Goal: Task Accomplishment & Management: Complete application form

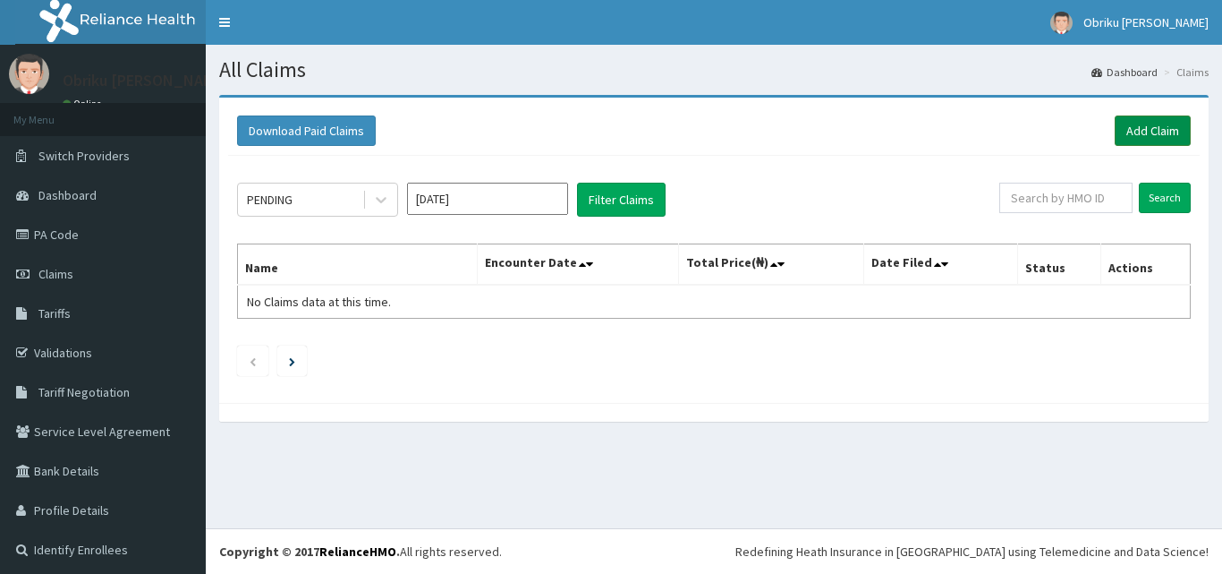
click at [1142, 128] on link "Add Claim" at bounding box center [1153, 130] width 76 height 30
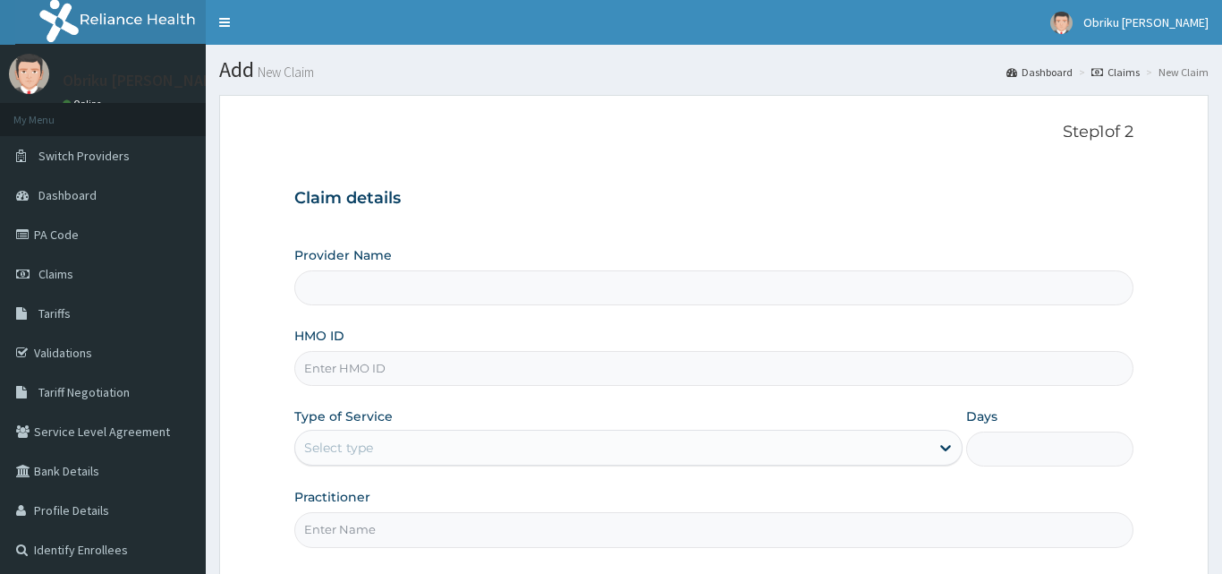
type input "Nobel Hope Clinic and Maternity"
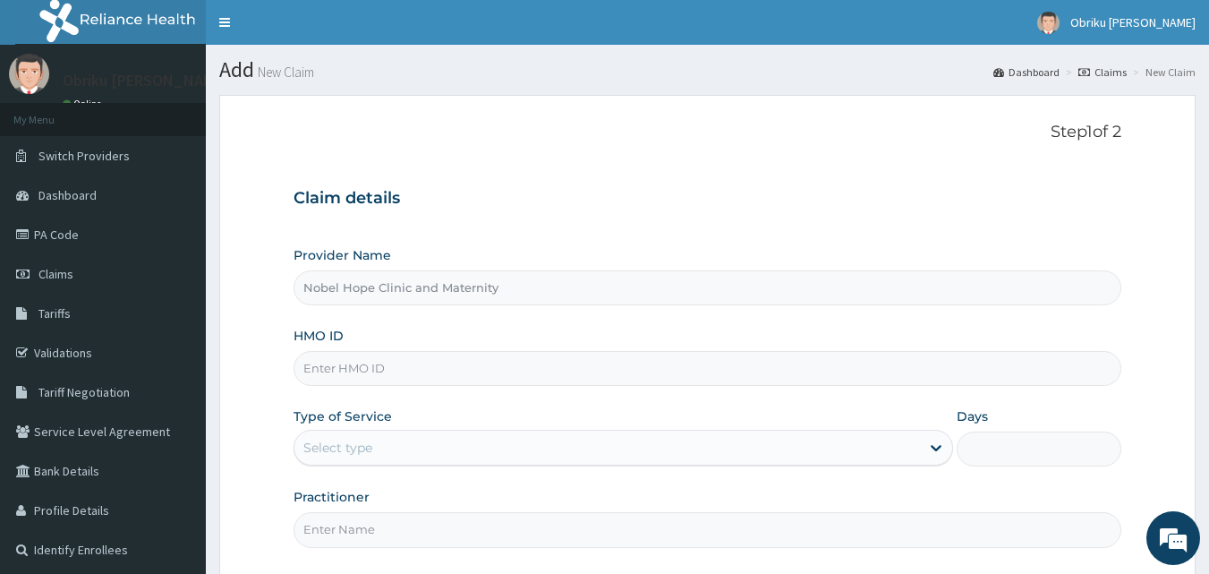
click at [438, 367] on input "HMO ID" at bounding box center [707, 368] width 829 height 35
type input "SUT/10030/A"
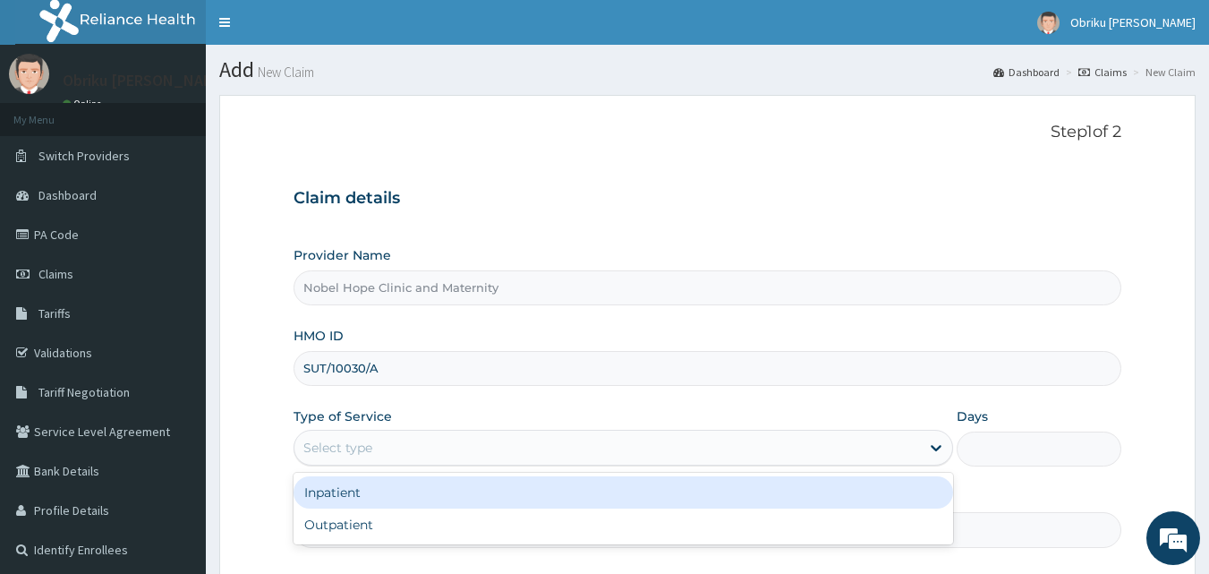
click at [481, 446] on div "Select type" at bounding box center [606, 447] width 625 height 29
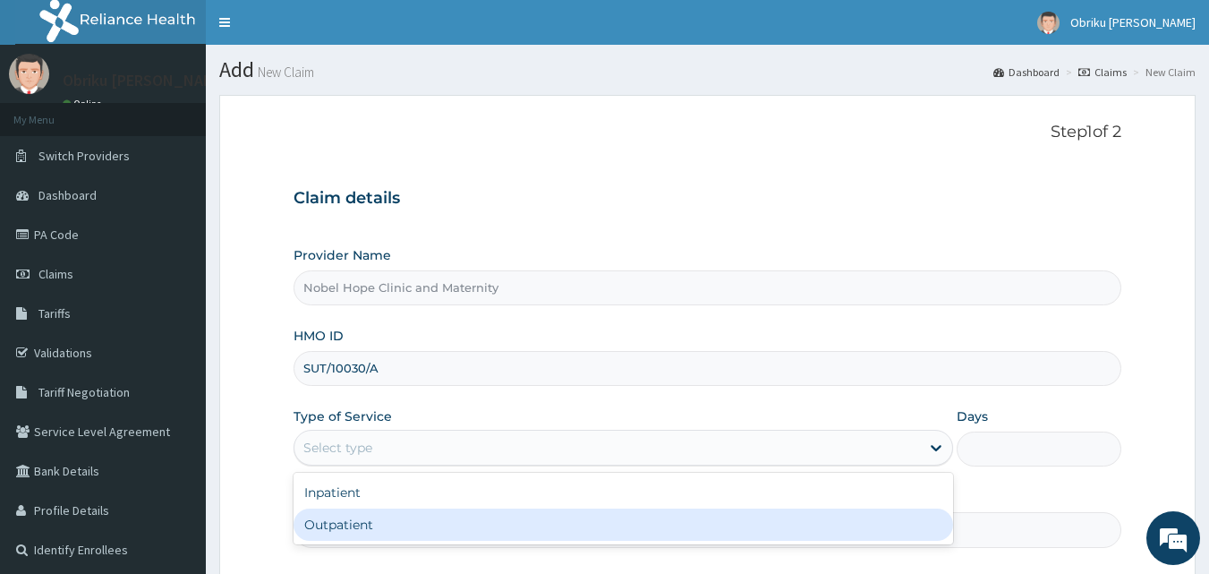
click at [383, 517] on div "Outpatient" at bounding box center [622, 524] width 659 height 32
type input "1"
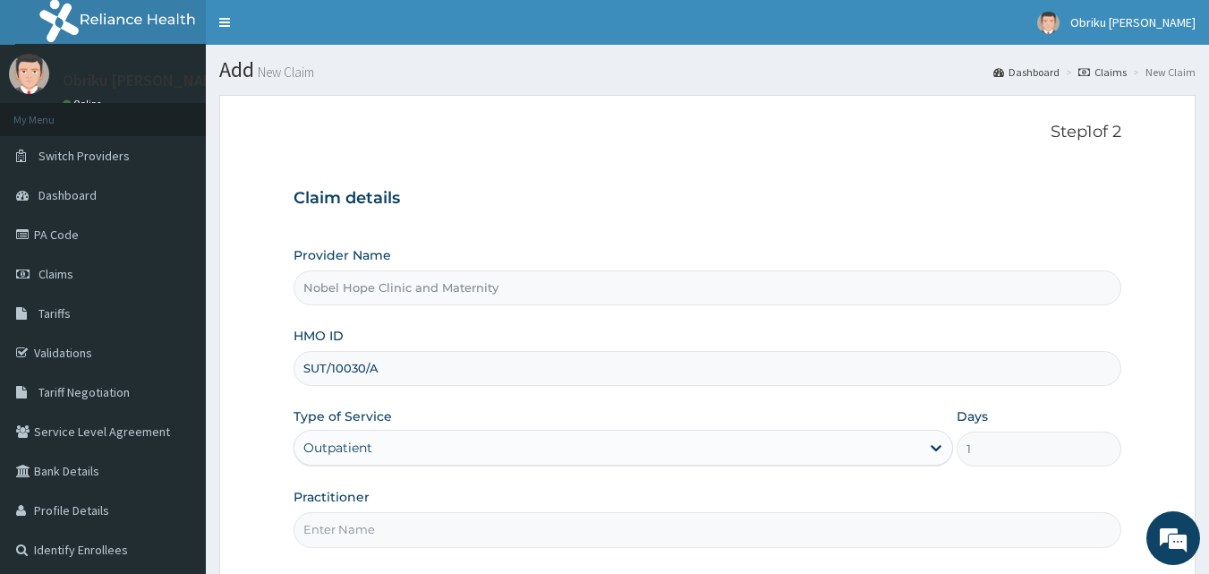
click at [383, 517] on input "Practitioner" at bounding box center [707, 529] width 829 height 35
type input "DR. EDMUND A."
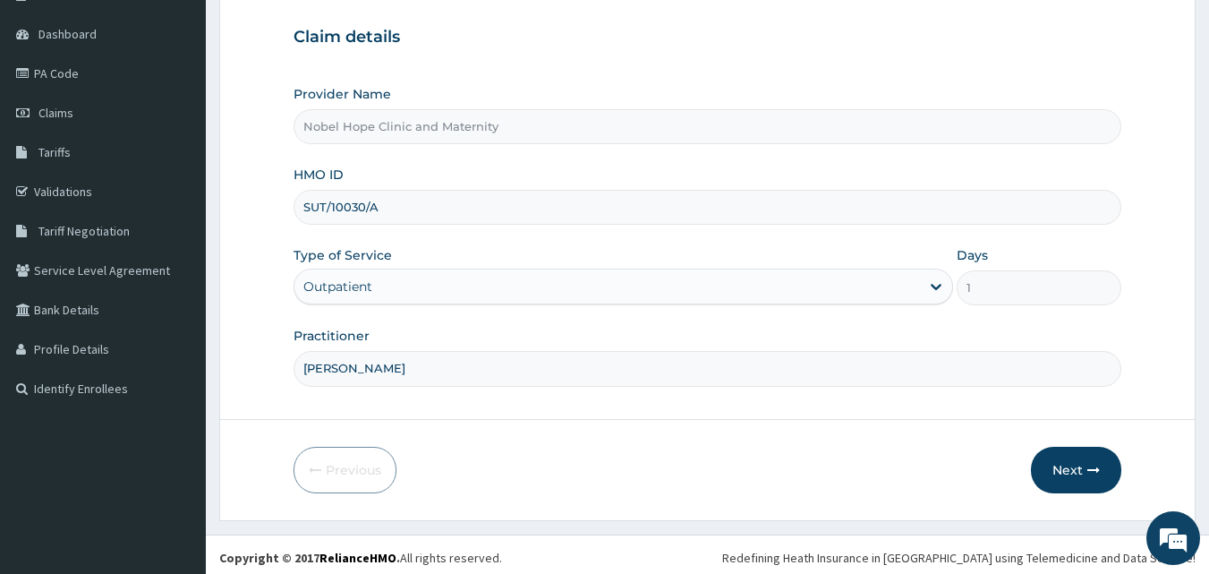
scroll to position [167, 0]
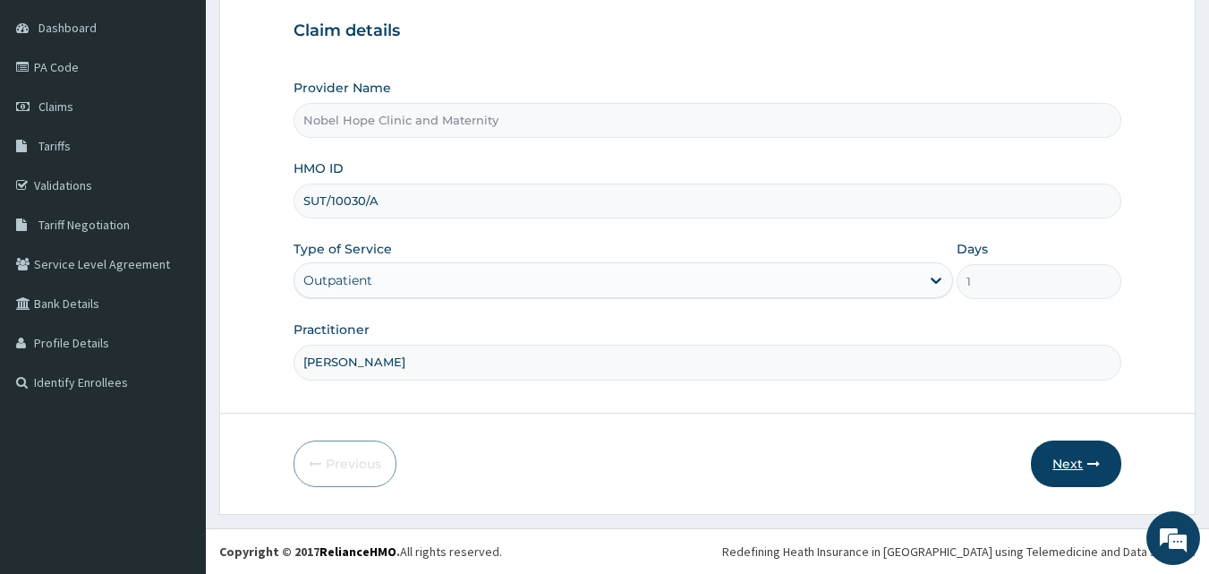
click at [1072, 460] on button "Next" at bounding box center [1076, 463] width 90 height 47
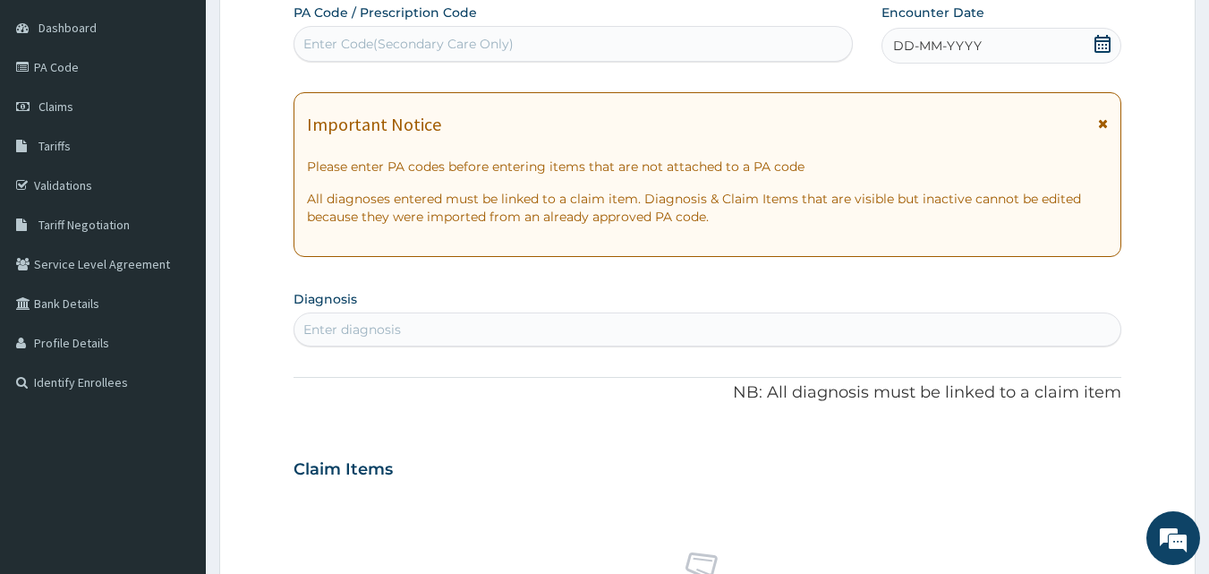
click at [592, 27] on div "Enter Code(Secondary Care Only)" at bounding box center [573, 44] width 560 height 36
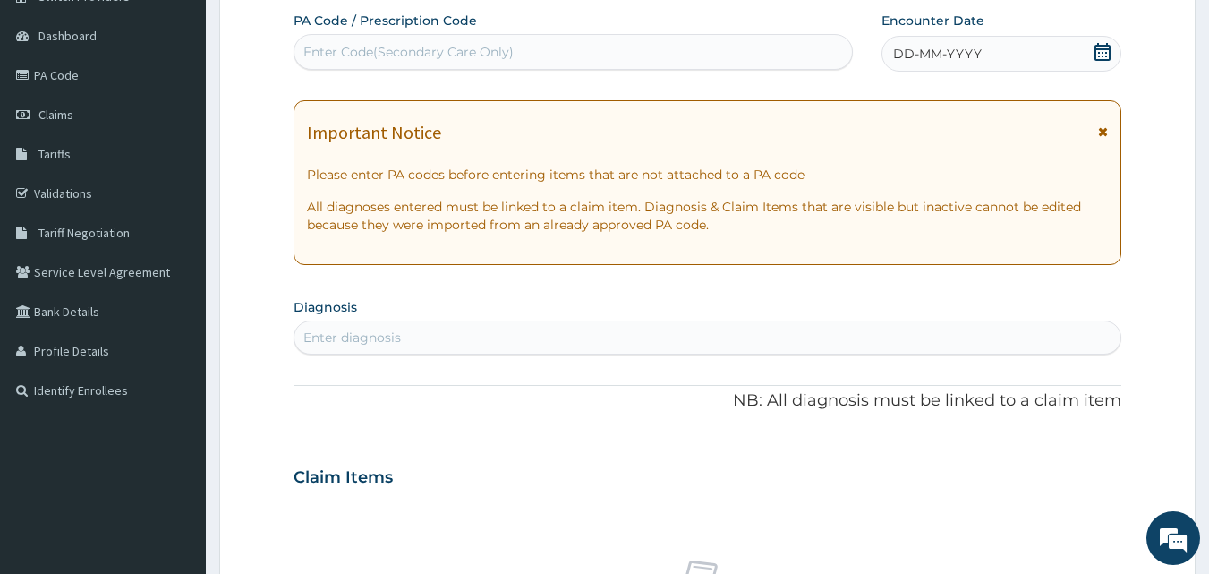
scroll to position [89, 0]
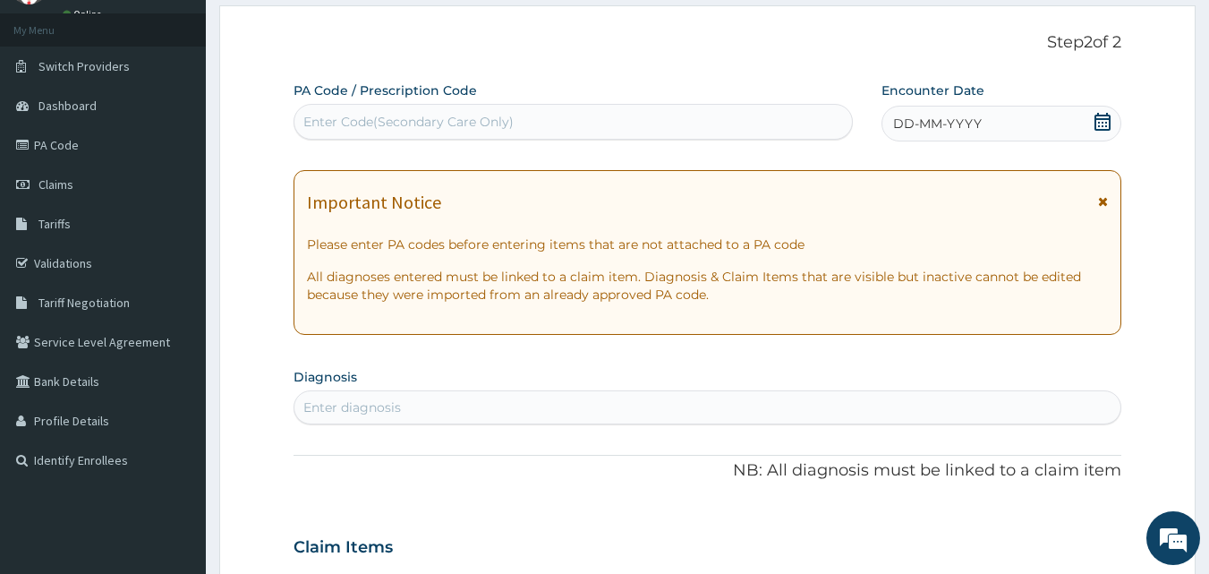
click at [1097, 124] on icon at bounding box center [1102, 122] width 18 height 18
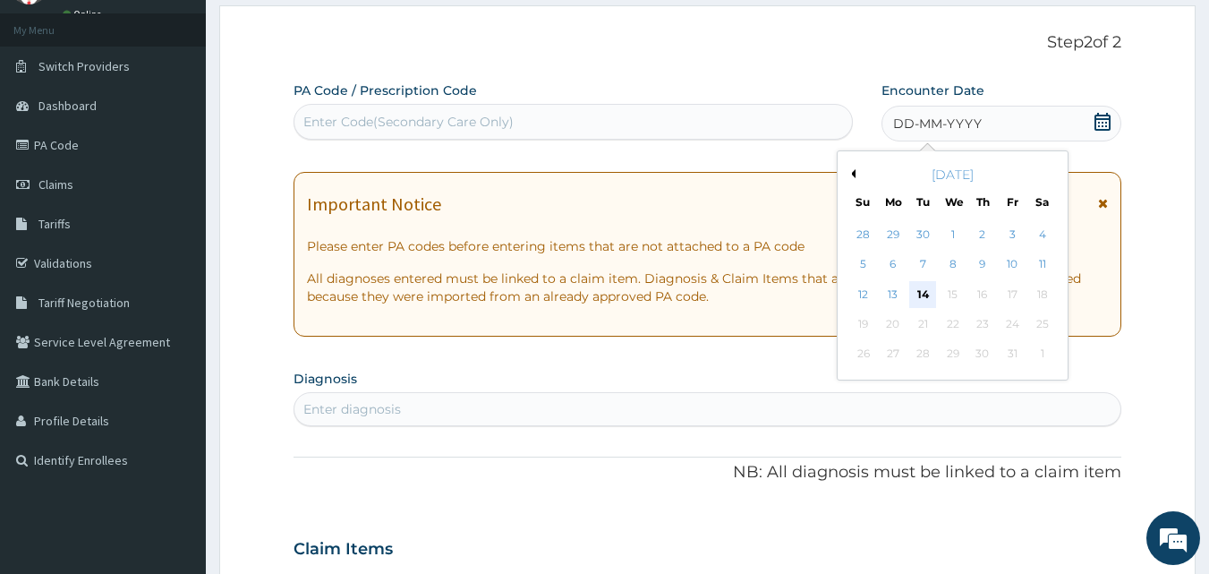
click at [931, 289] on div "14" at bounding box center [923, 294] width 27 height 27
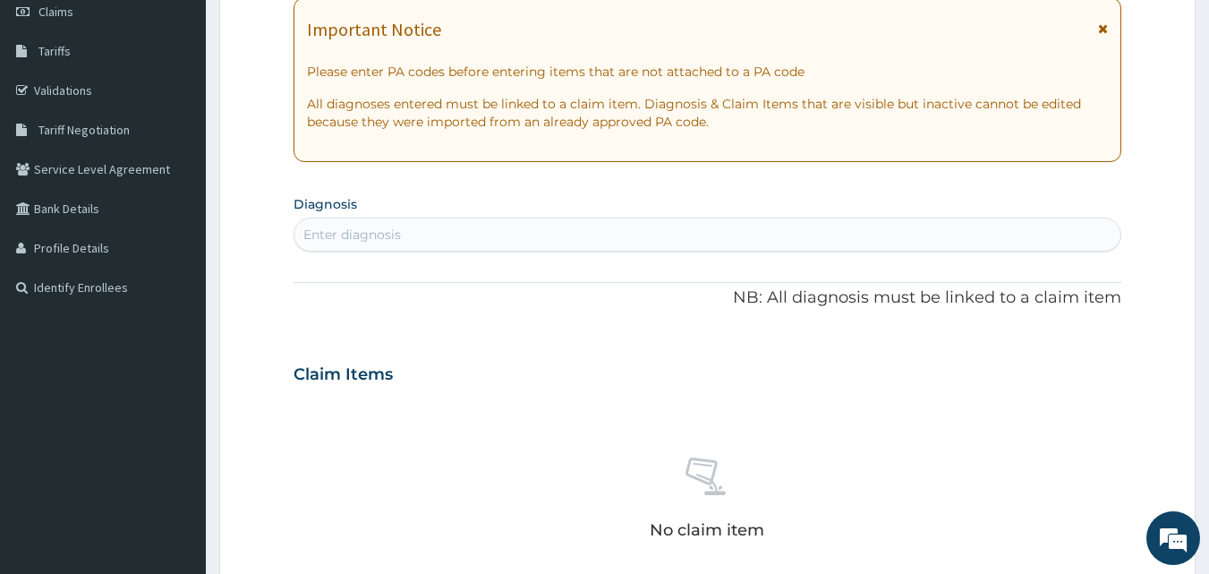
scroll to position [268, 0]
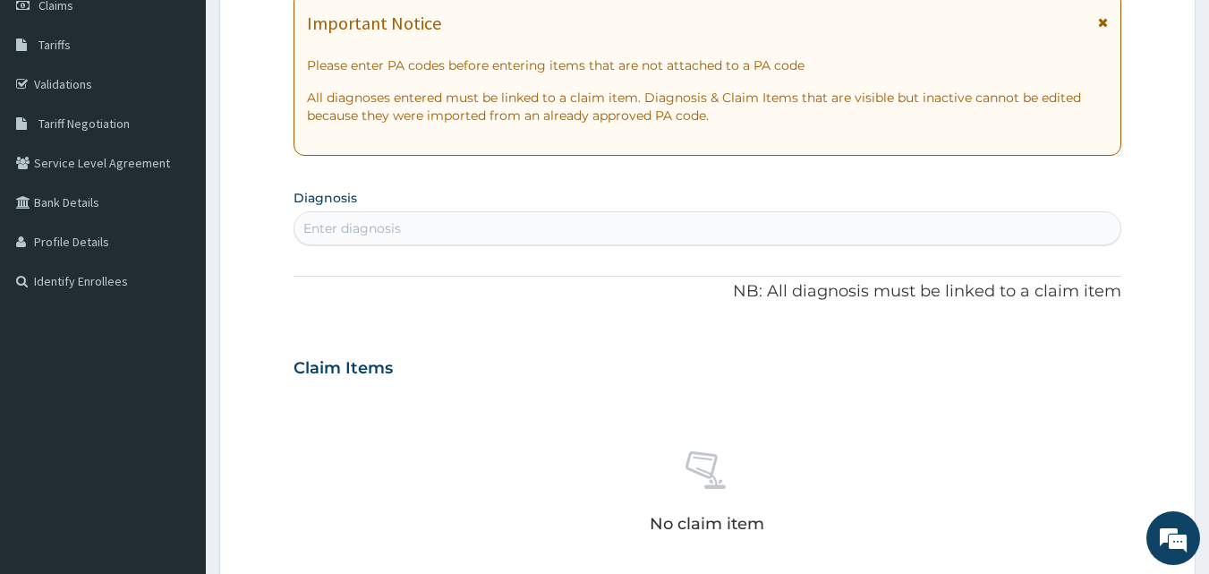
click at [436, 226] on div "Enter diagnosis" at bounding box center [707, 228] width 827 height 29
type input "MALARIA"
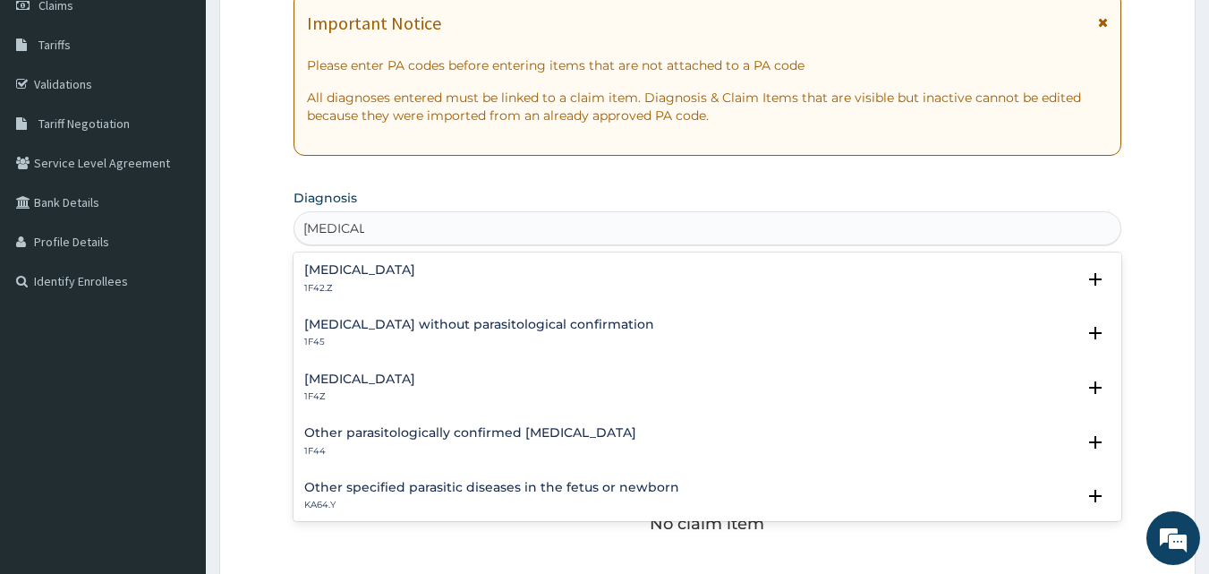
click at [355, 370] on div "Malaria, unspecified 1F4Z Select Status Query Query covers suspected (?), Keep …" at bounding box center [707, 392] width 829 height 55
click at [383, 379] on h4 "Malaria, unspecified" at bounding box center [359, 378] width 111 height 13
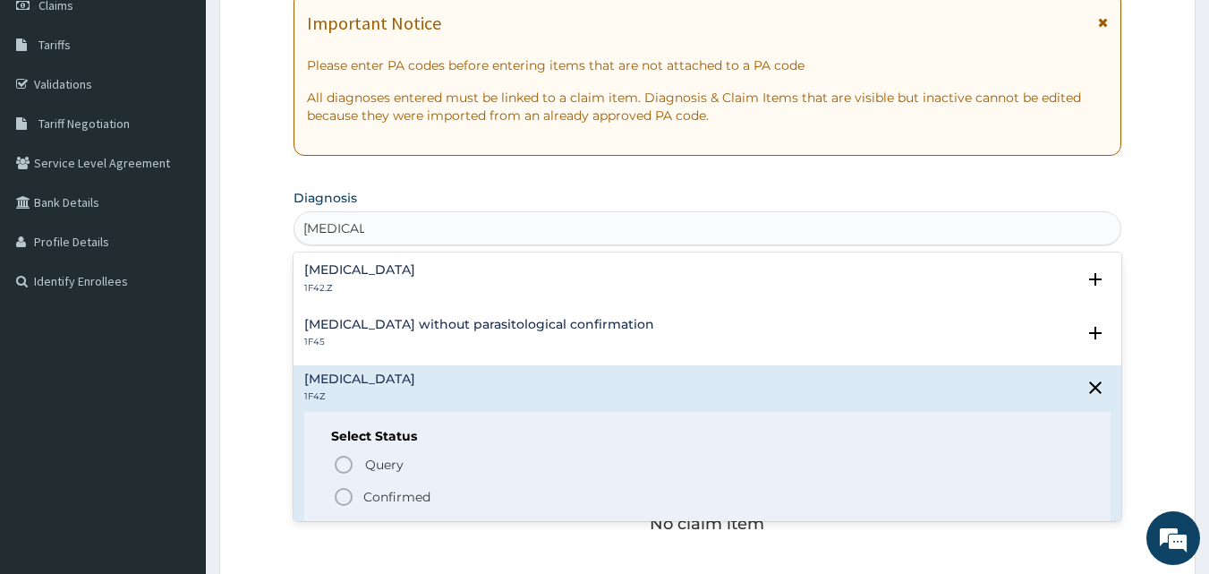
click at [348, 492] on icon "status option filled" at bounding box center [343, 496] width 21 height 21
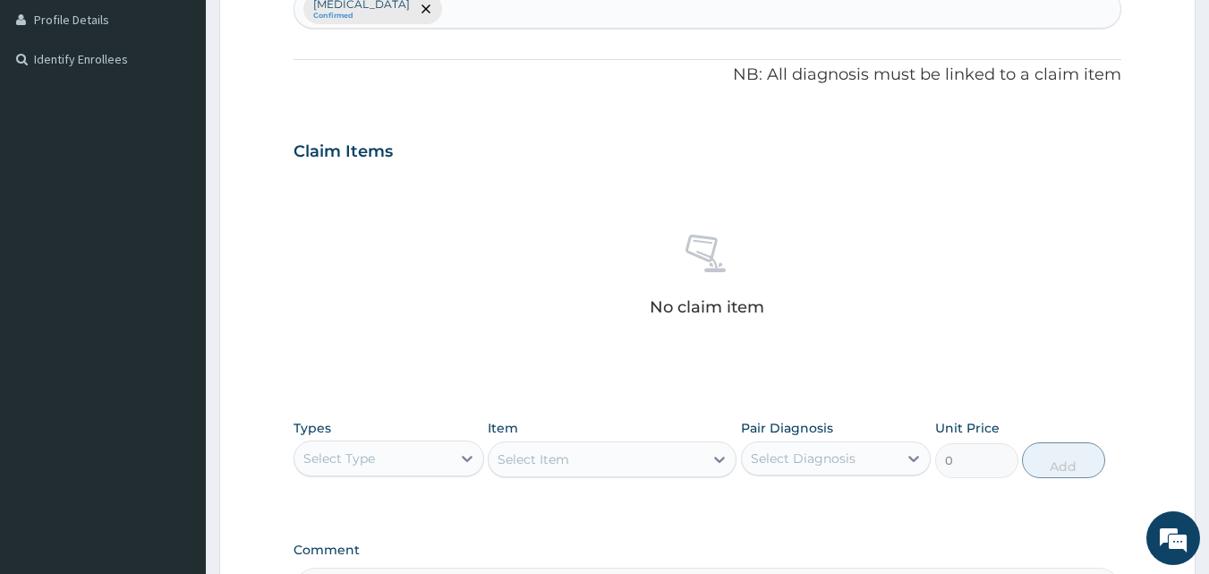
scroll to position [537, 0]
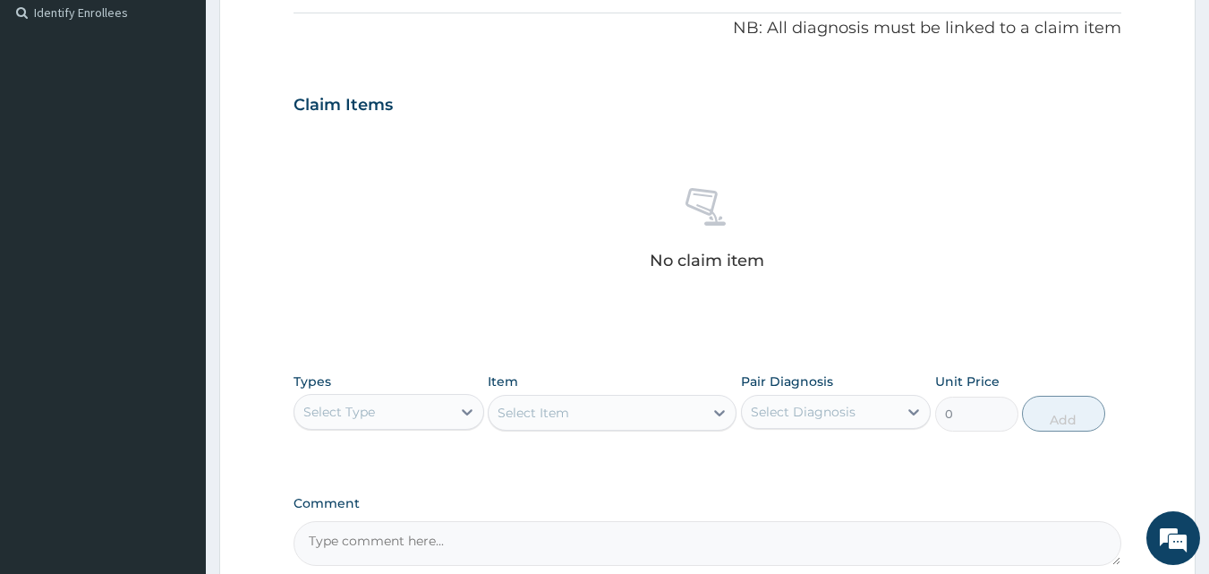
click at [387, 408] on div "Select Type" at bounding box center [372, 411] width 157 height 29
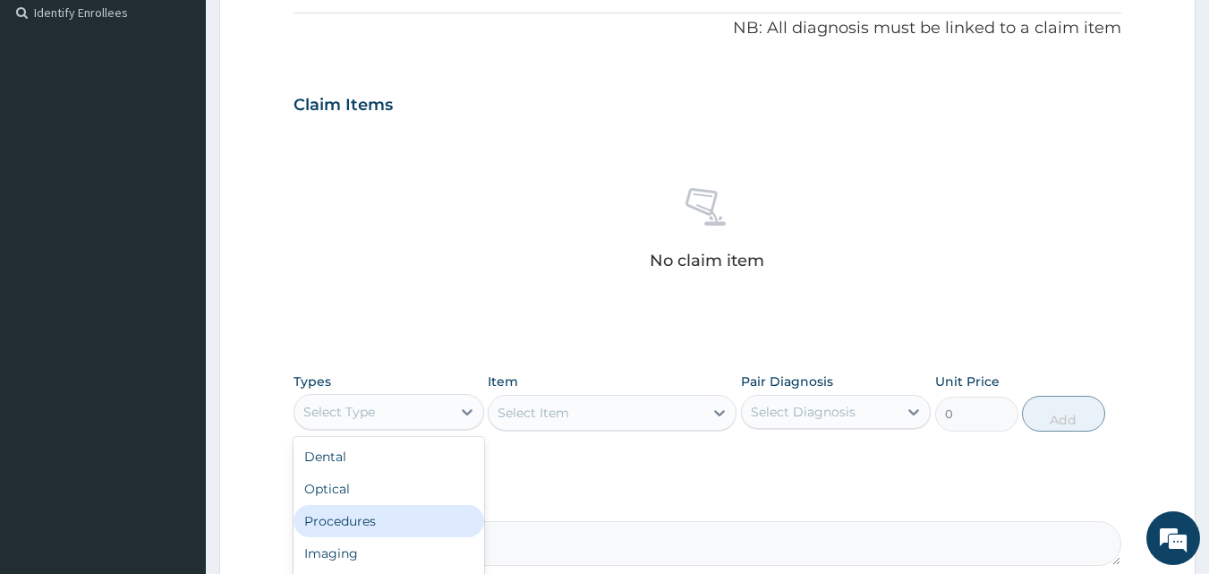
click at [353, 520] on div "Procedures" at bounding box center [388, 521] width 191 height 32
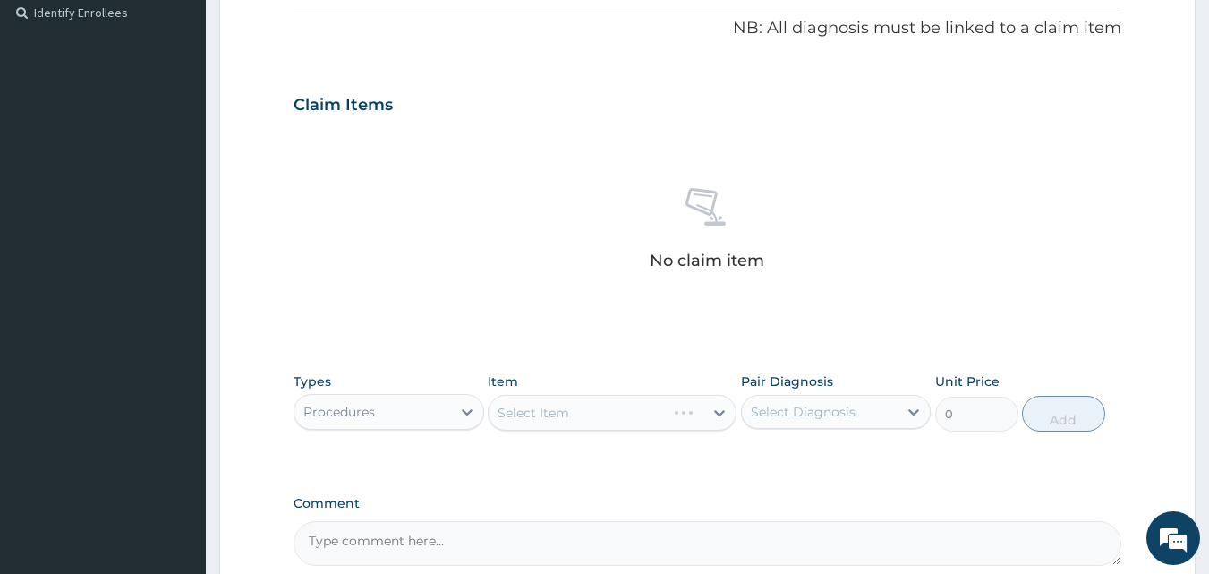
click at [584, 412] on div "Select Item" at bounding box center [612, 413] width 249 height 36
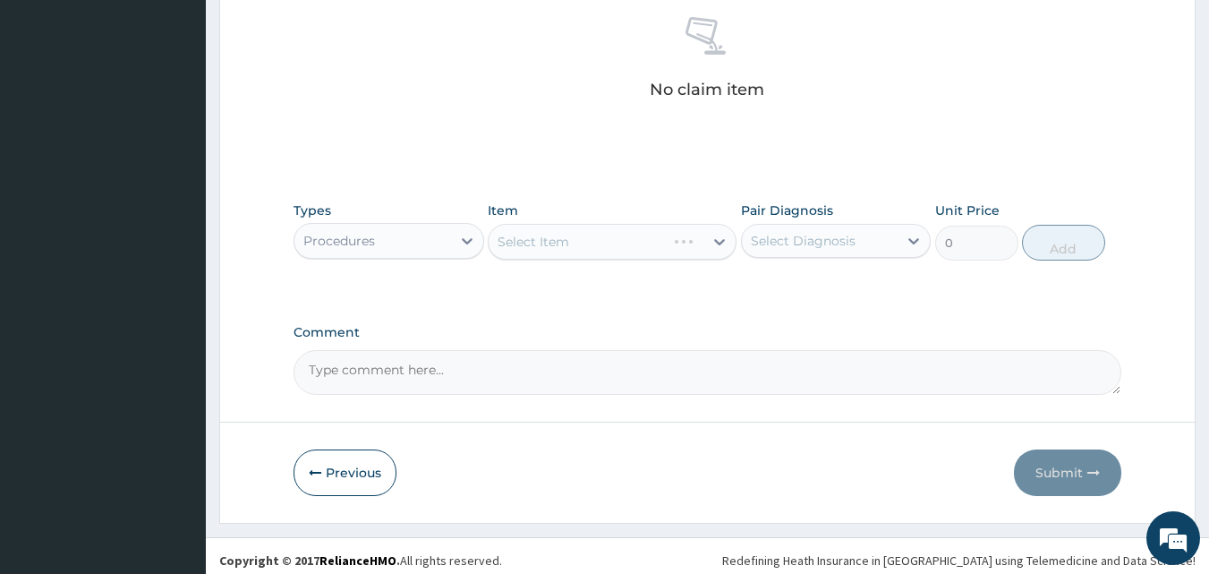
scroll to position [717, 0]
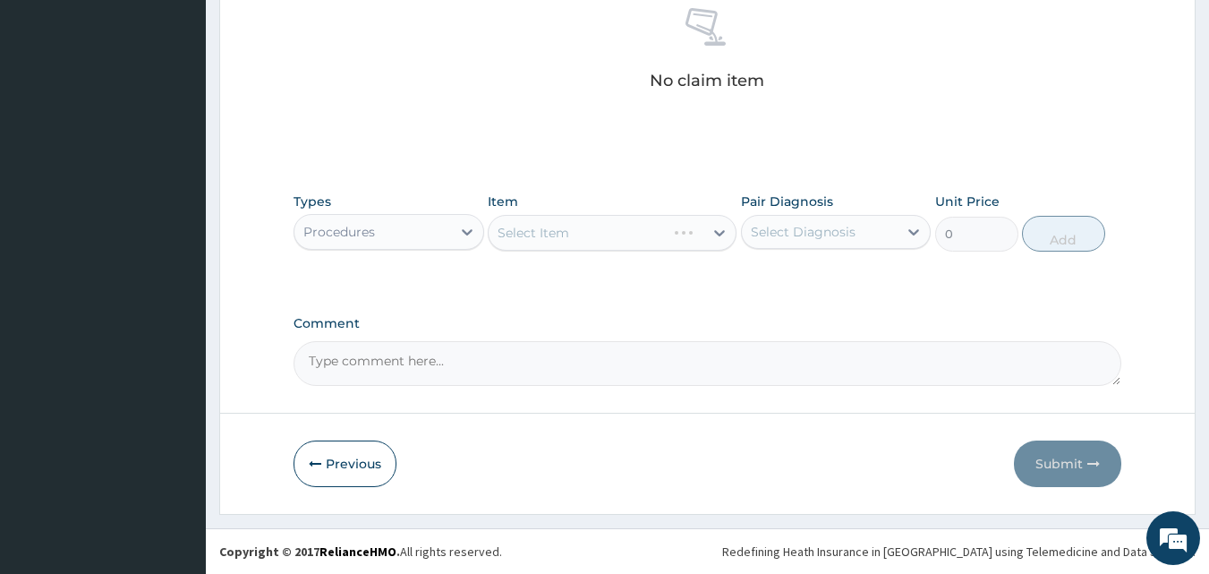
click at [675, 233] on div "Select Item" at bounding box center [612, 233] width 249 height 36
click at [706, 230] on div "Select Item" at bounding box center [612, 233] width 249 height 36
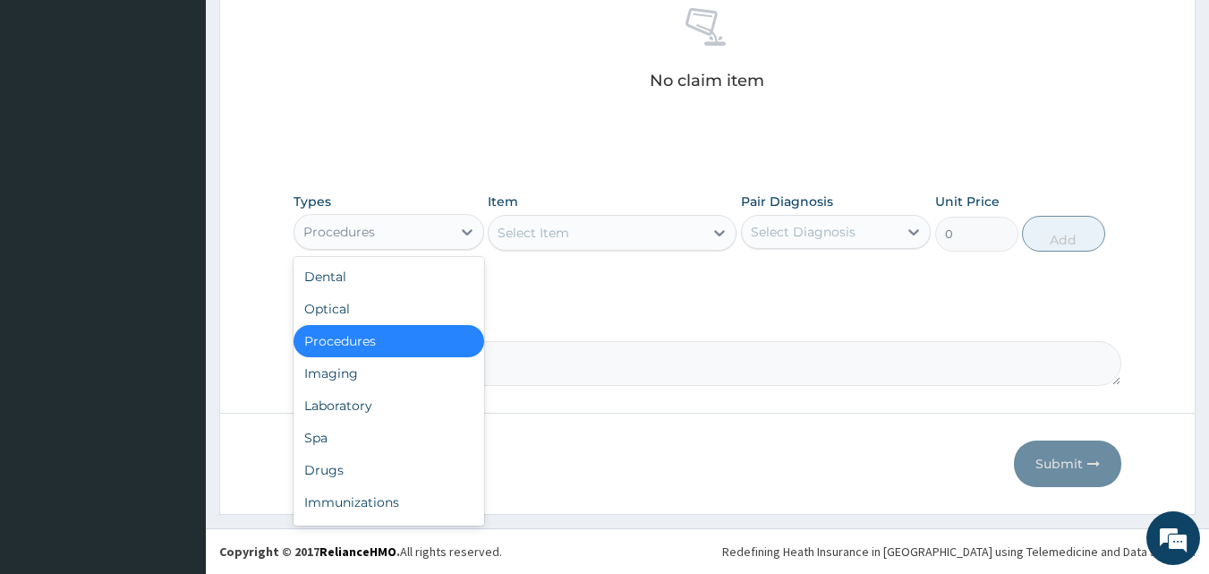
click at [420, 231] on div "Procedures" at bounding box center [372, 231] width 157 height 29
click at [358, 348] on div "Procedures" at bounding box center [388, 341] width 191 height 32
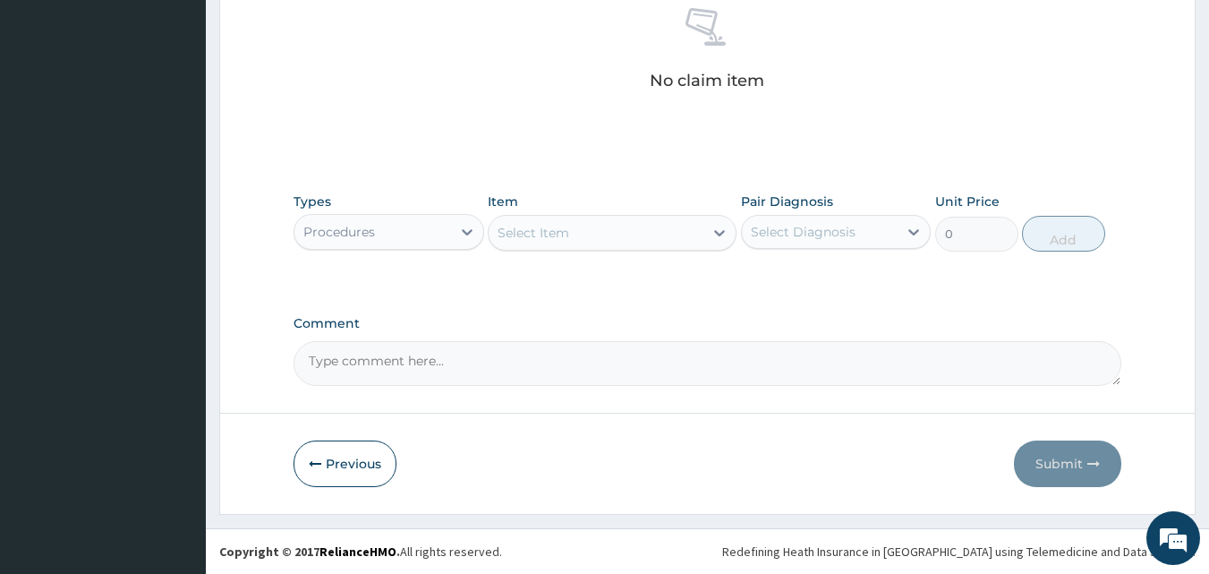
click at [599, 233] on div "Select Item" at bounding box center [596, 232] width 215 height 29
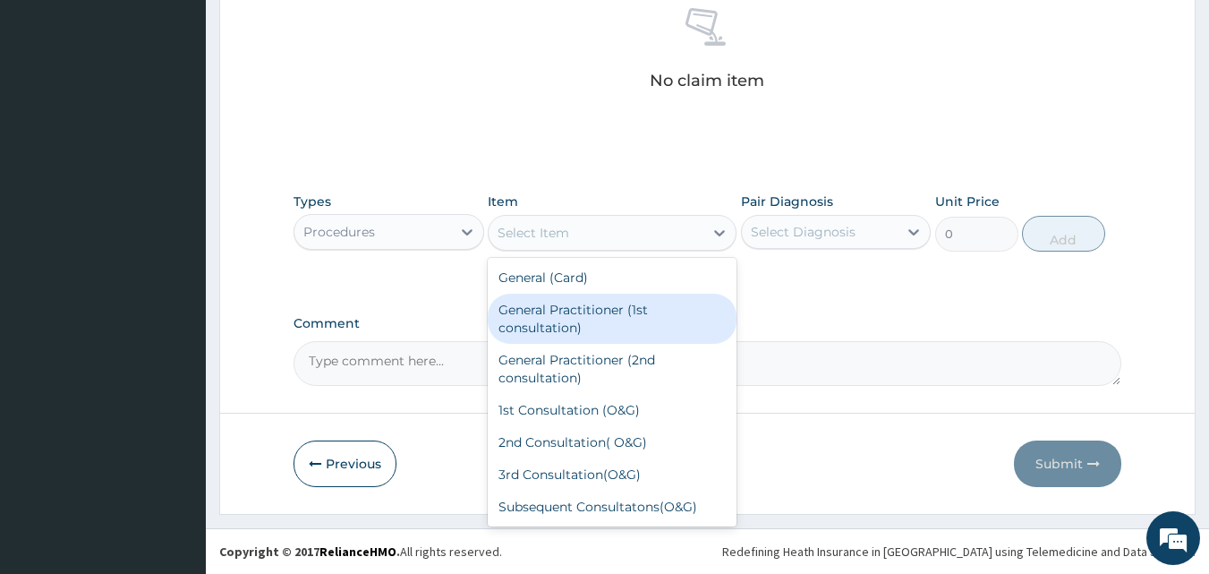
drag, startPoint x: 564, startPoint y: 309, endPoint x: 623, endPoint y: 315, distance: 59.4
click at [568, 310] on div "General Practitioner (1st consultation)" at bounding box center [612, 318] width 249 height 50
type input "3900"
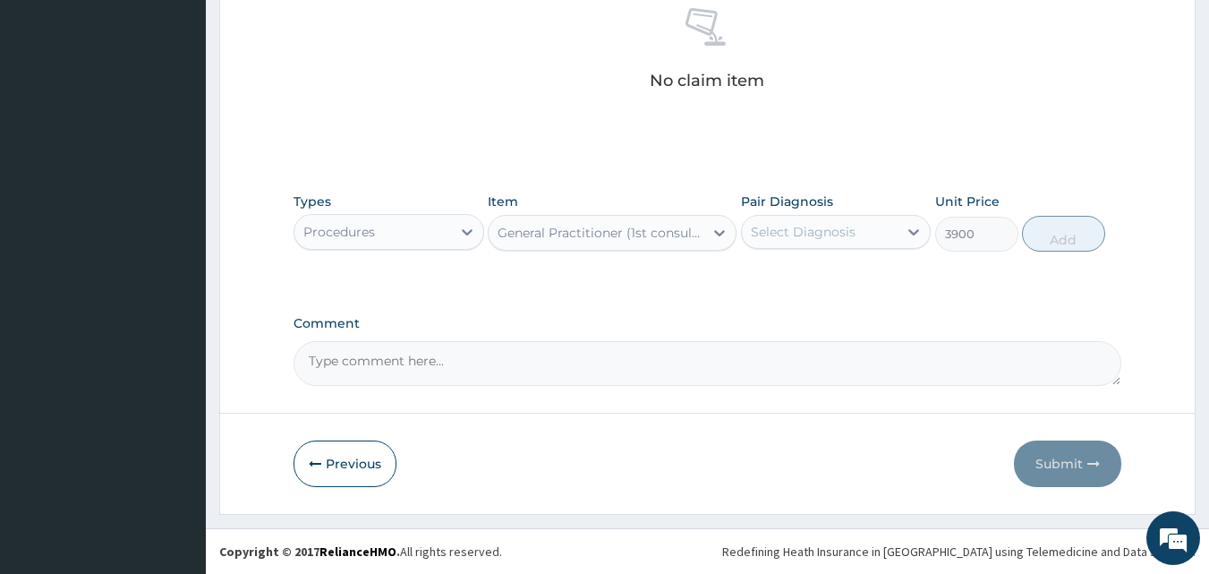
click at [821, 242] on div "Select Diagnosis" at bounding box center [820, 231] width 157 height 29
drag, startPoint x: 863, startPoint y: 283, endPoint x: 931, endPoint y: 276, distance: 69.3
click at [881, 283] on label "Malaria, unspecified" at bounding box center [825, 276] width 111 height 18
checkbox input "true"
click at [1072, 244] on button "Add" at bounding box center [1063, 234] width 83 height 36
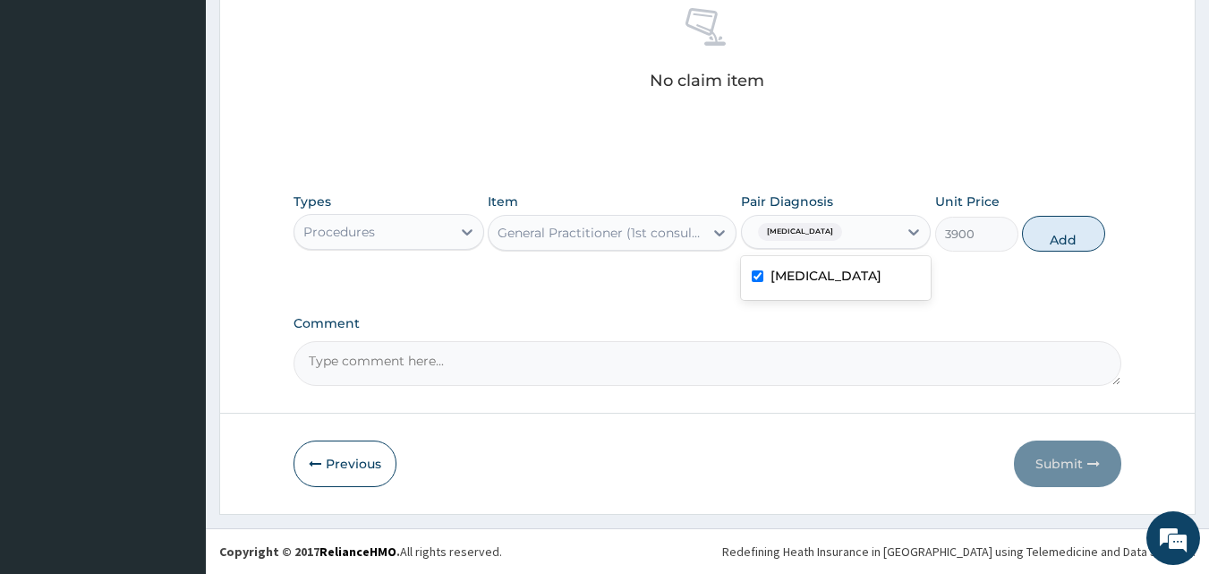
type input "0"
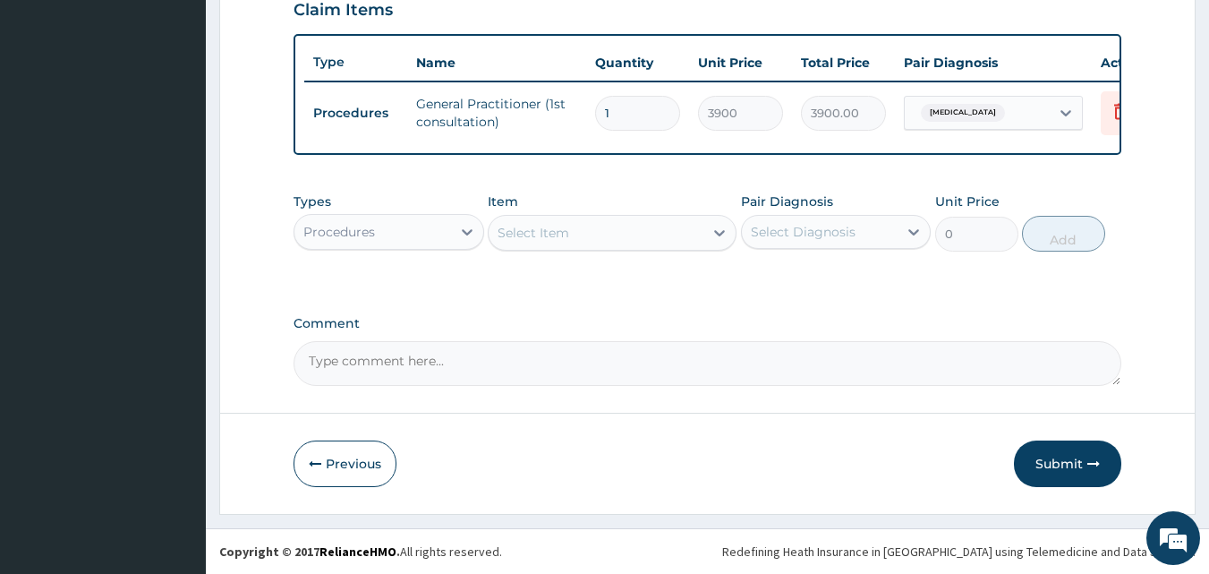
scroll to position [645, 0]
click at [412, 222] on div "Procedures" at bounding box center [372, 231] width 157 height 29
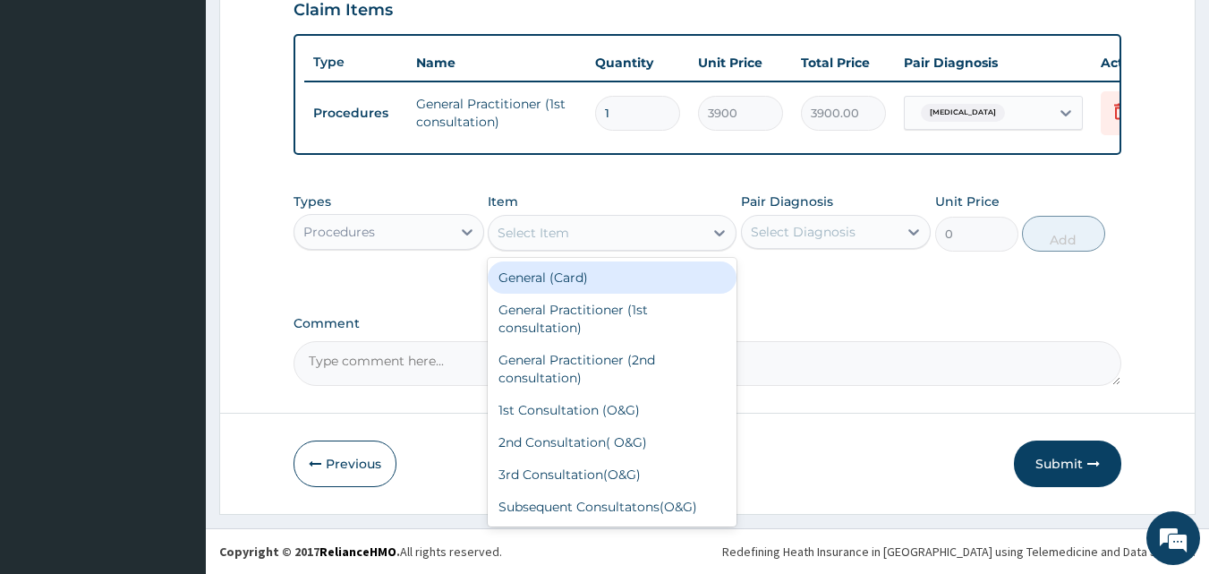
click at [548, 234] on div "Select Item" at bounding box center [533, 233] width 72 height 18
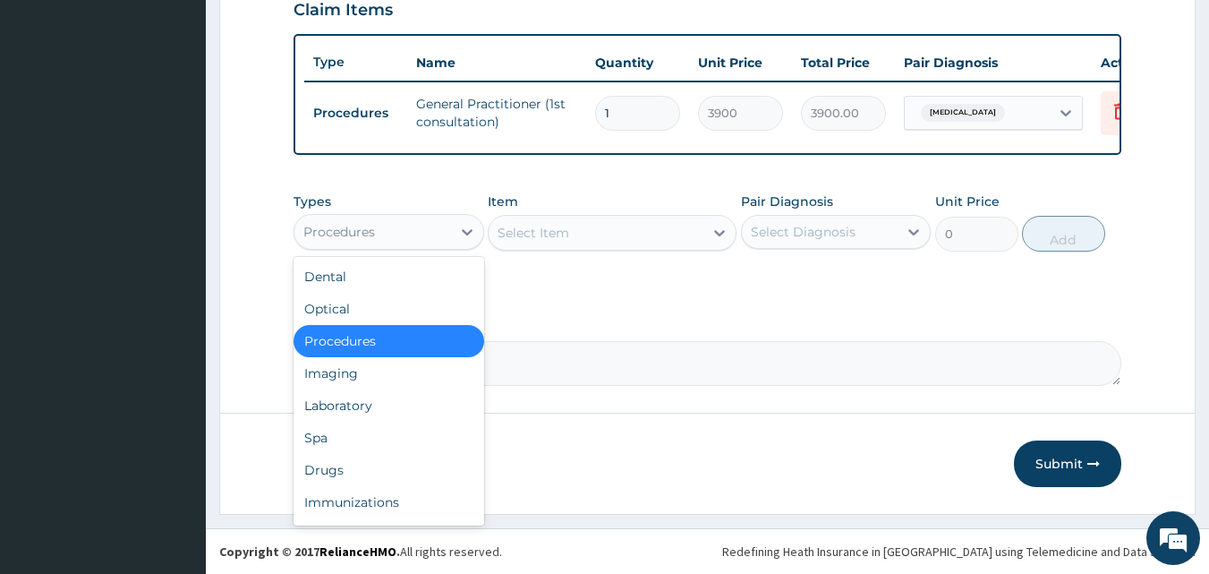
click at [390, 221] on div "Procedures" at bounding box center [372, 231] width 157 height 29
click at [345, 411] on div "Laboratory" at bounding box center [388, 405] width 191 height 32
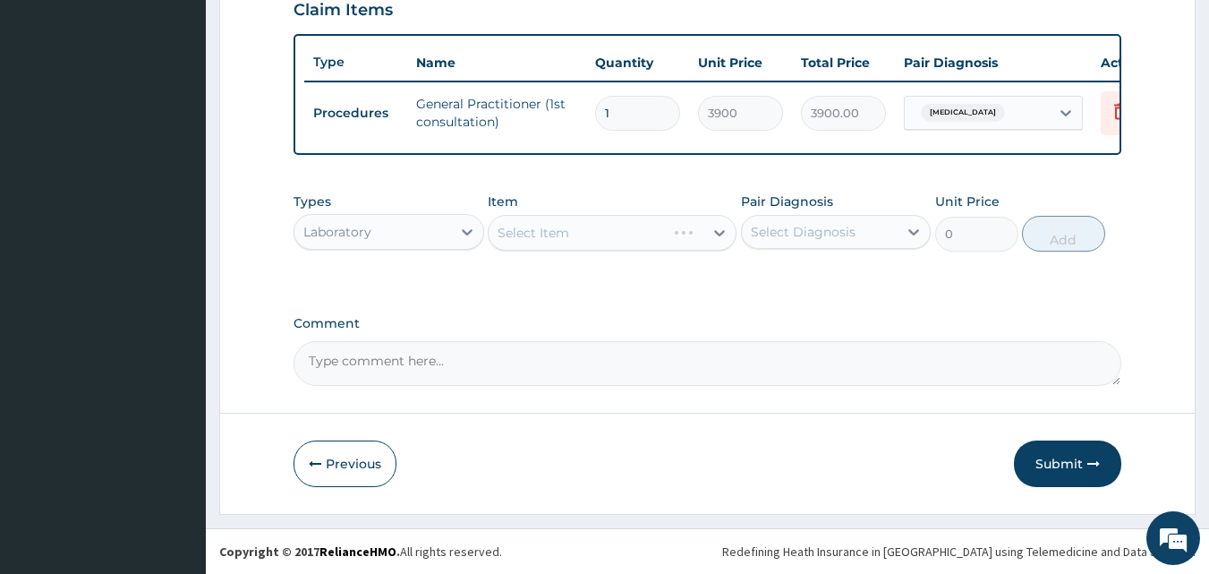
click at [606, 226] on div "Select Item" at bounding box center [612, 233] width 249 height 36
click at [667, 232] on div "Select Item" at bounding box center [596, 232] width 215 height 29
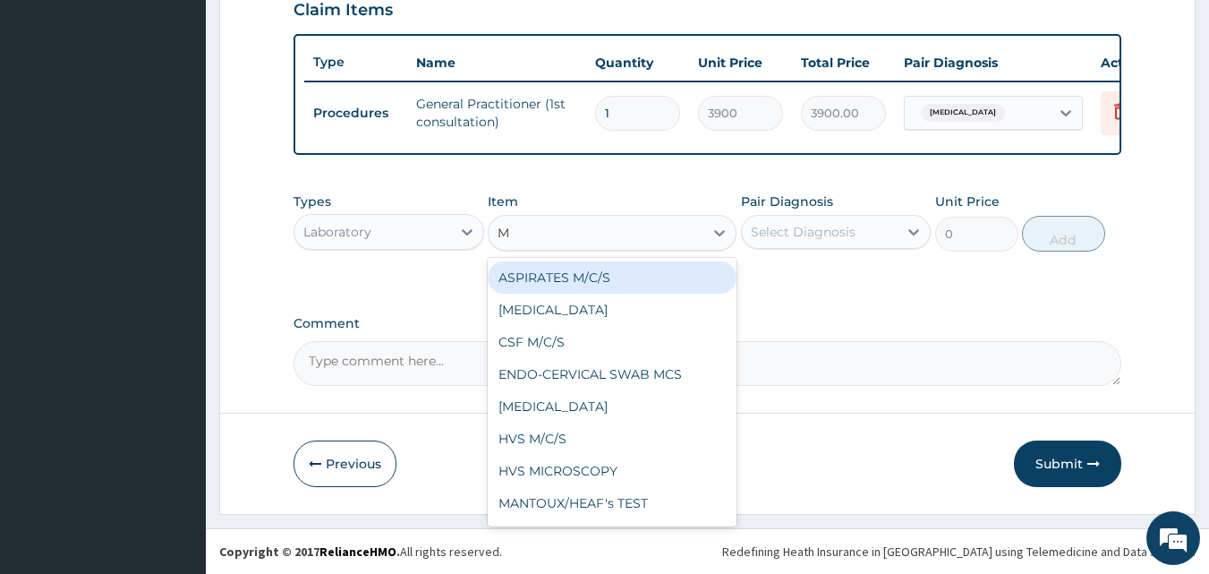
type input "MP"
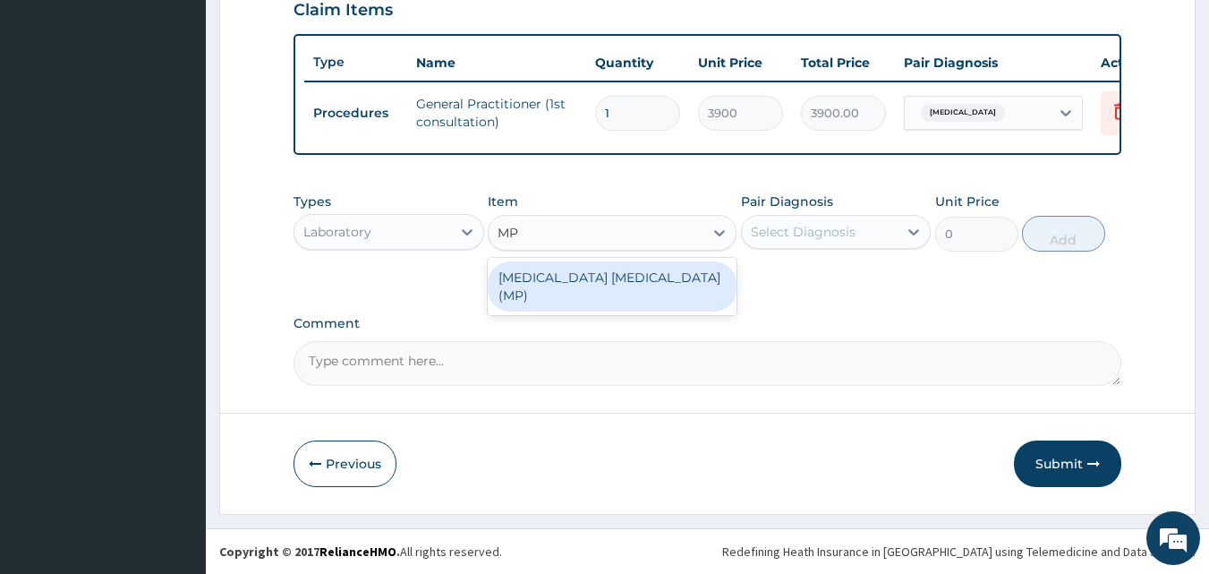
click at [571, 282] on div "MALARIA PARASITE (MP)" at bounding box center [612, 286] width 249 height 50
type input "1820"
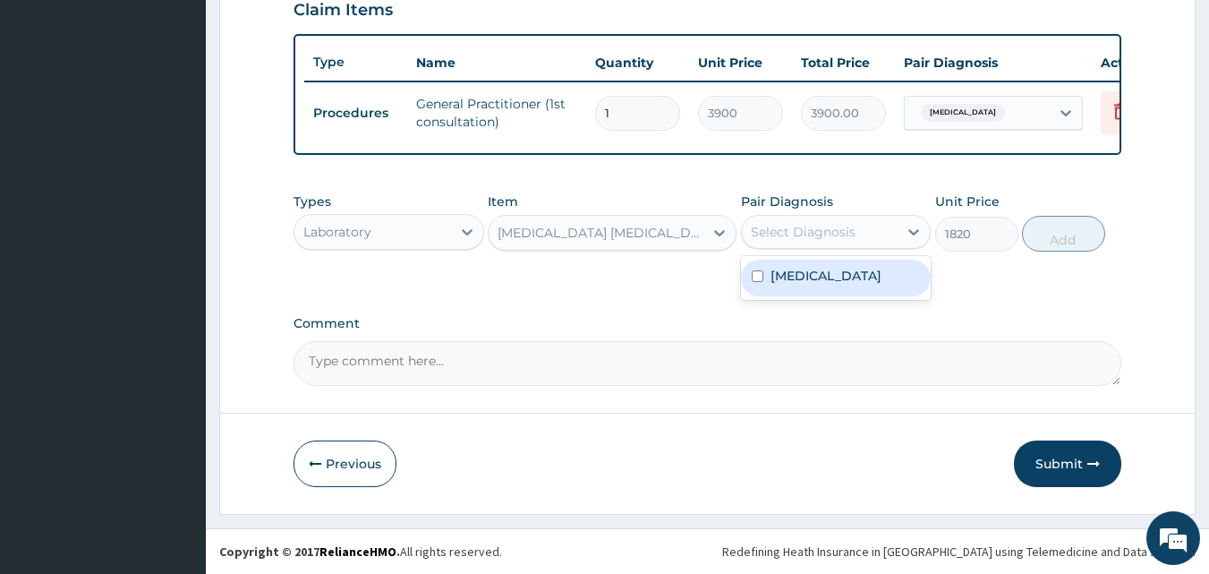
click at [775, 240] on div "Select Diagnosis" at bounding box center [803, 232] width 105 height 18
drag, startPoint x: 780, startPoint y: 276, endPoint x: 851, endPoint y: 293, distance: 72.5
click at [788, 277] on label "Malaria, unspecified" at bounding box center [825, 276] width 111 height 18
checkbox input "true"
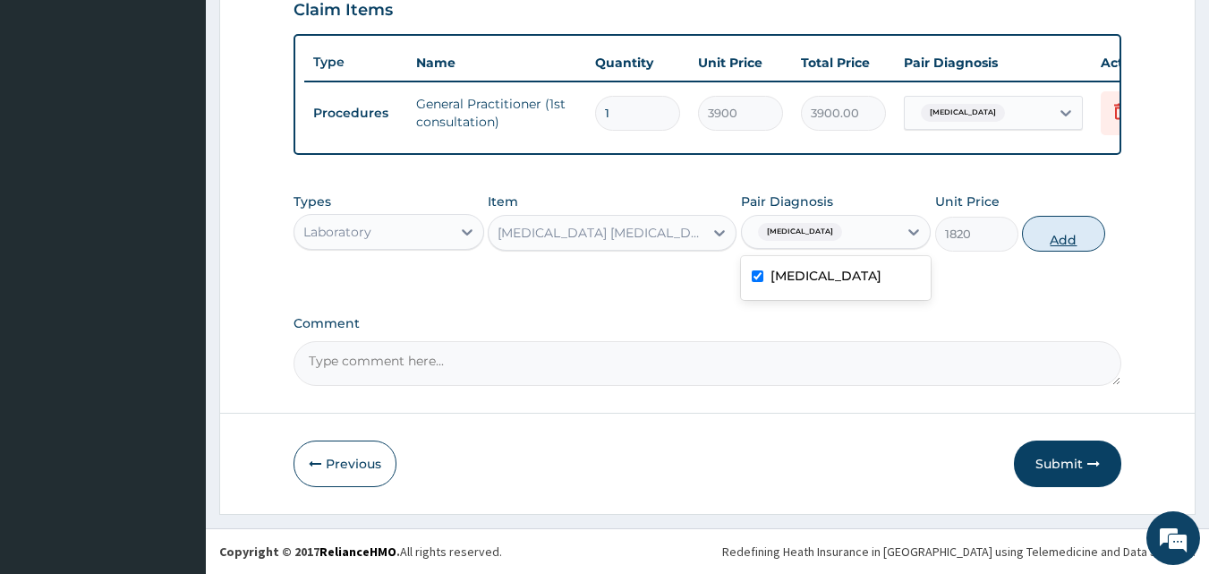
click at [1062, 241] on button "Add" at bounding box center [1063, 234] width 83 height 36
type input "0"
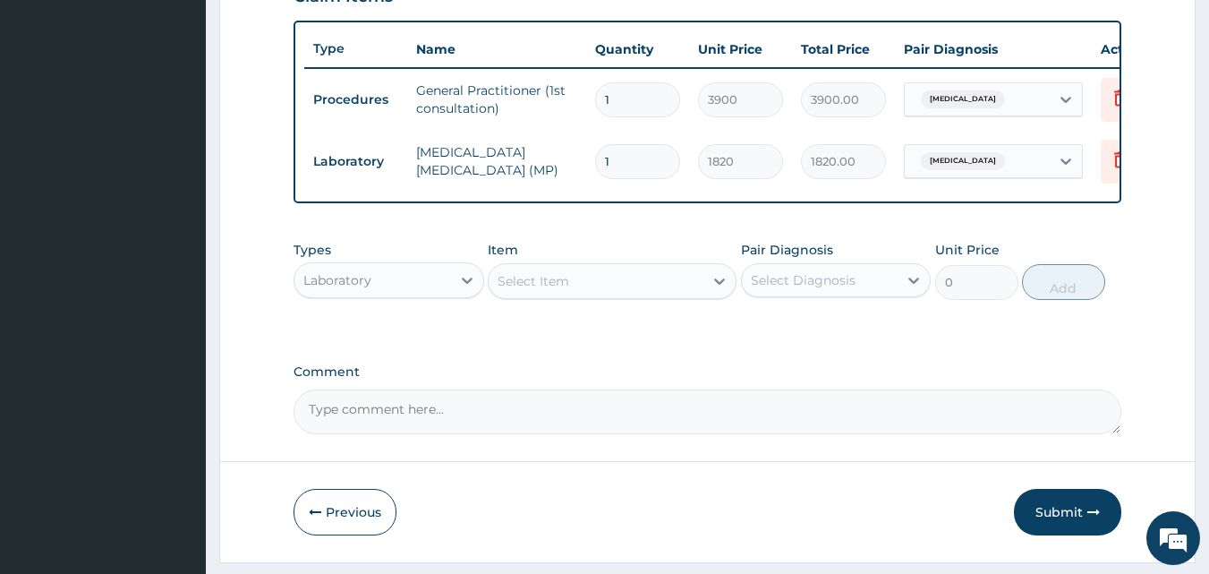
click at [432, 294] on div "Laboratory" at bounding box center [372, 280] width 157 height 29
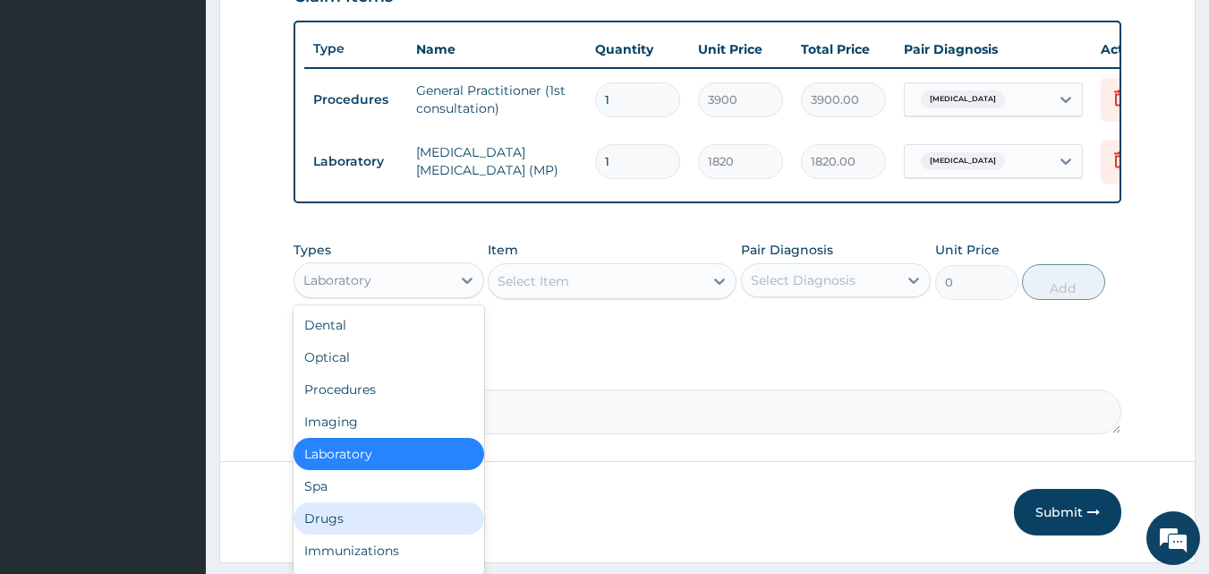
click at [329, 532] on div "Drugs" at bounding box center [388, 518] width 191 height 32
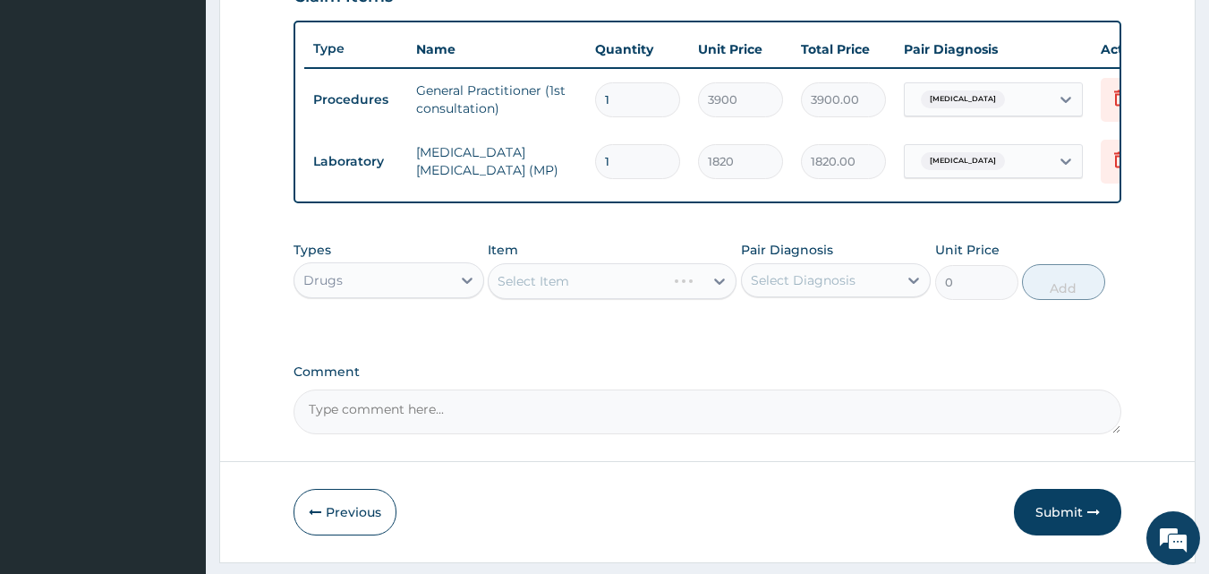
click at [642, 298] on div "Select Item" at bounding box center [612, 281] width 249 height 36
click at [636, 299] on div "Select Item" at bounding box center [612, 281] width 249 height 36
click at [653, 293] on div "Select Item" at bounding box center [612, 281] width 249 height 36
drag, startPoint x: 645, startPoint y: 292, endPoint x: 674, endPoint y: 301, distance: 30.0
click at [646, 294] on div "Select Item" at bounding box center [612, 281] width 249 height 36
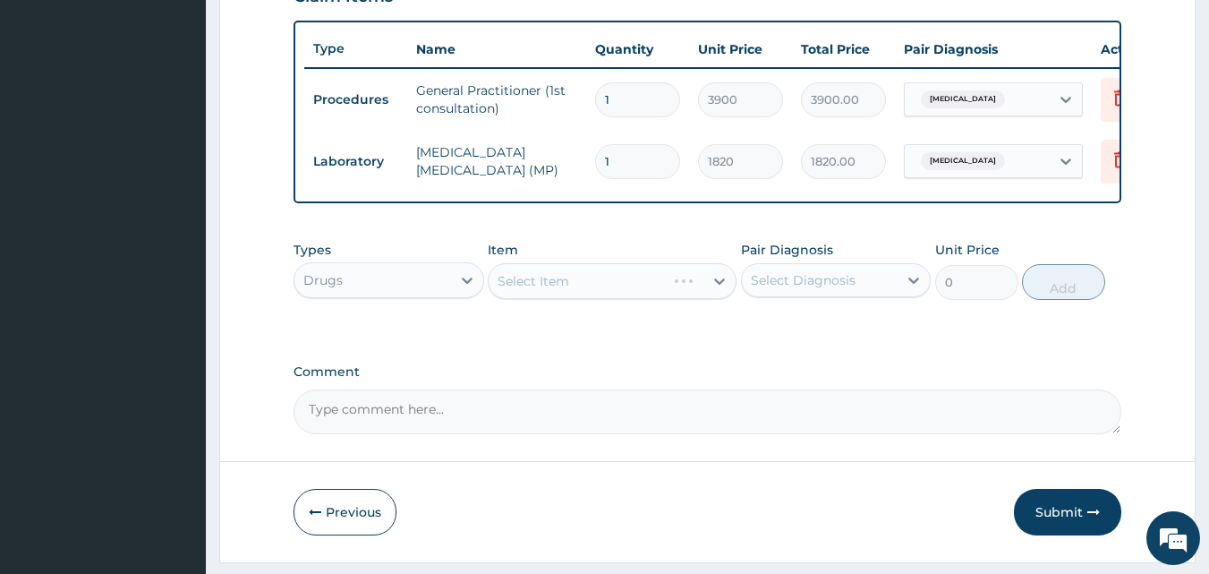
click at [718, 294] on div "Select Item" at bounding box center [612, 281] width 249 height 36
click at [602, 293] on div "Select Item" at bounding box center [612, 281] width 249 height 36
click at [579, 281] on div "Select Item" at bounding box center [612, 281] width 249 height 36
click at [590, 291] on div "Select Item" at bounding box center [612, 281] width 249 height 36
click at [626, 299] on div "Select Item" at bounding box center [612, 281] width 249 height 36
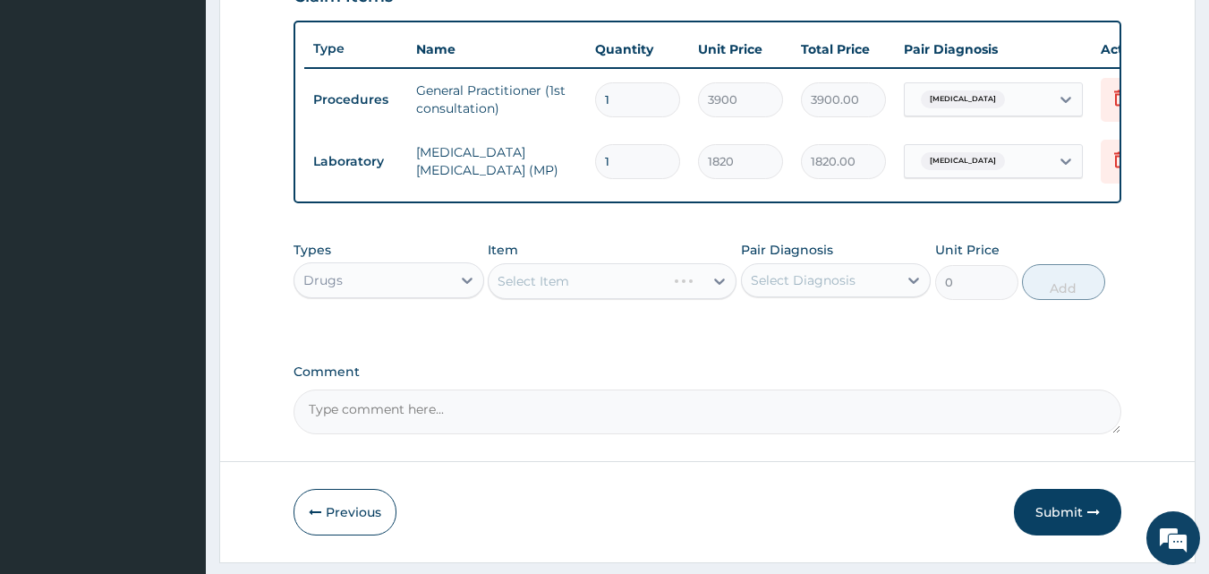
click at [617, 298] on div "Select Item" at bounding box center [612, 281] width 249 height 36
click at [652, 290] on div "Select Item" at bounding box center [612, 281] width 249 height 36
click at [652, 292] on div "Select Item" at bounding box center [612, 281] width 249 height 36
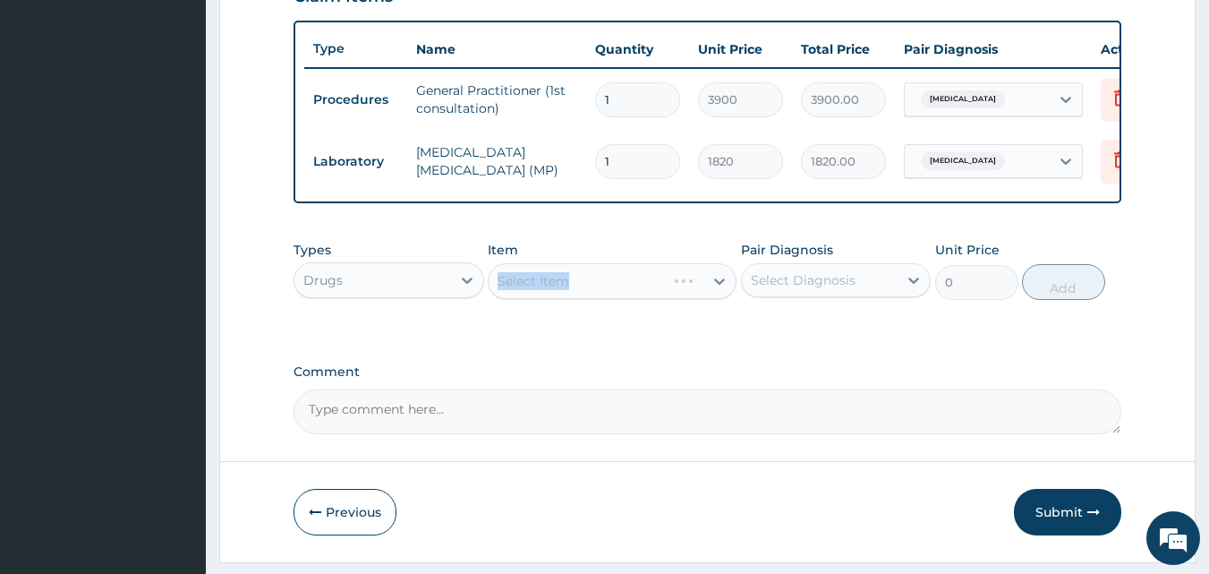
click at [630, 297] on div "Select Item" at bounding box center [612, 281] width 249 height 36
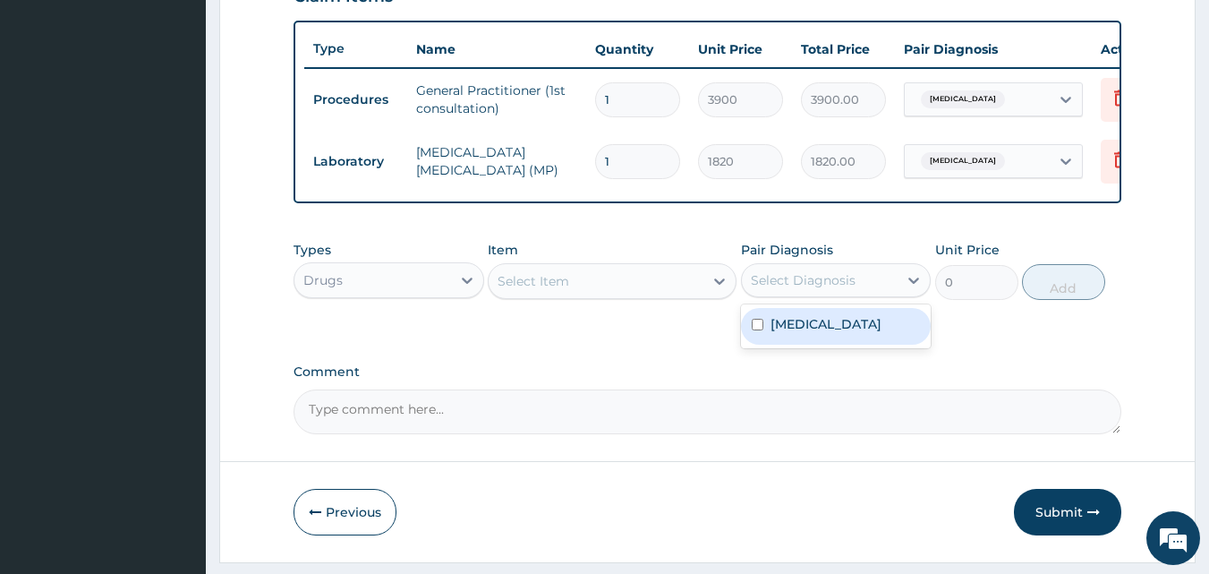
click at [805, 289] on div "Select Diagnosis" at bounding box center [803, 280] width 105 height 18
click at [753, 330] on div "Malaria, unspecified" at bounding box center [836, 326] width 191 height 37
checkbox input "true"
click at [671, 295] on div "Select Item" at bounding box center [596, 281] width 215 height 29
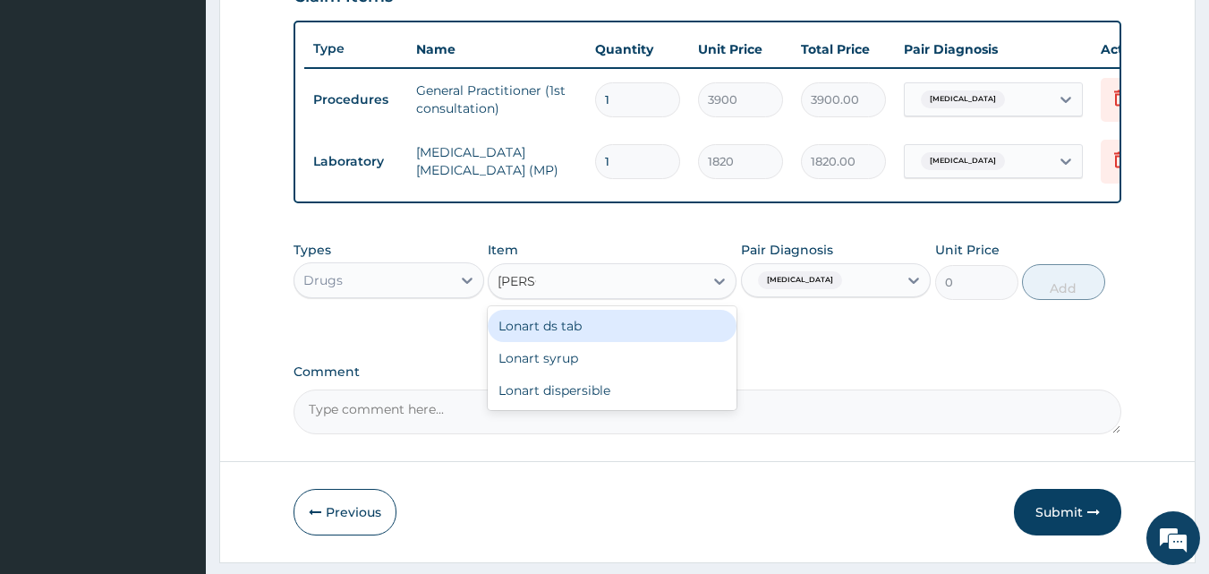
type input "LONAR"
click at [564, 341] on div "Lonart ds tab" at bounding box center [612, 326] width 249 height 32
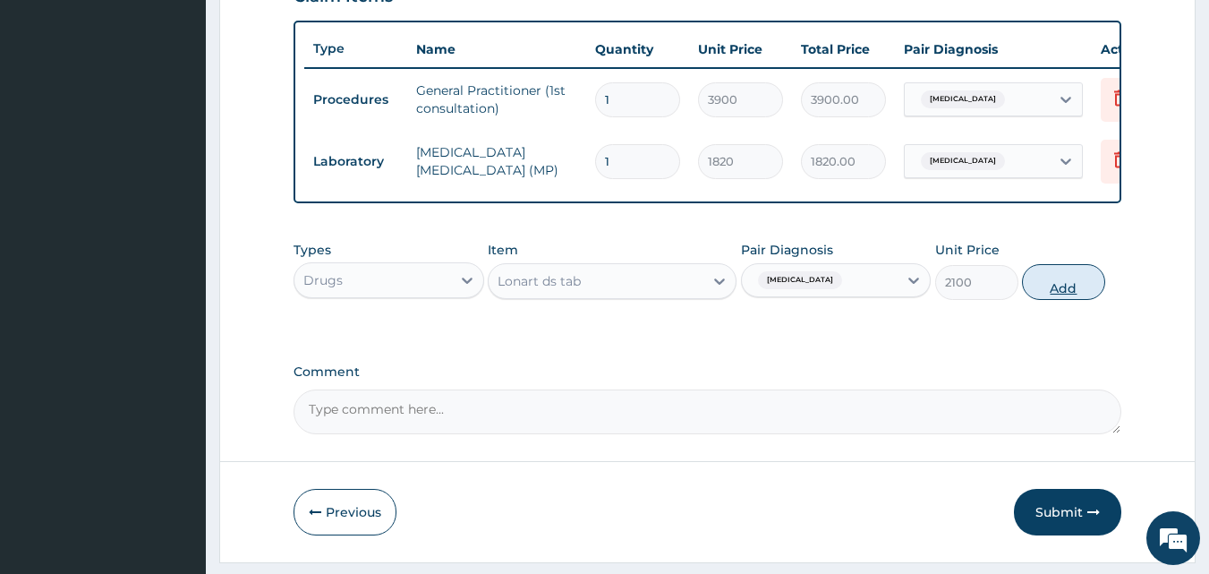
click at [1044, 293] on button "Add" at bounding box center [1063, 282] width 83 height 36
type input "0"
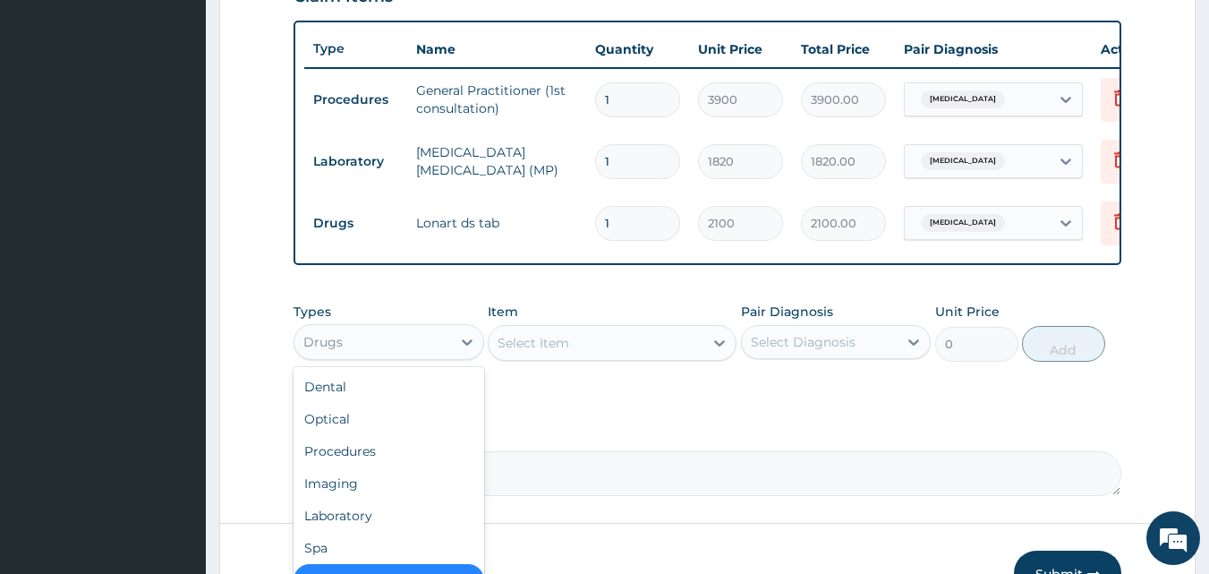
click at [370, 354] on div "Drugs" at bounding box center [372, 341] width 157 height 29
click at [612, 357] on div "Select Item" at bounding box center [596, 342] width 215 height 29
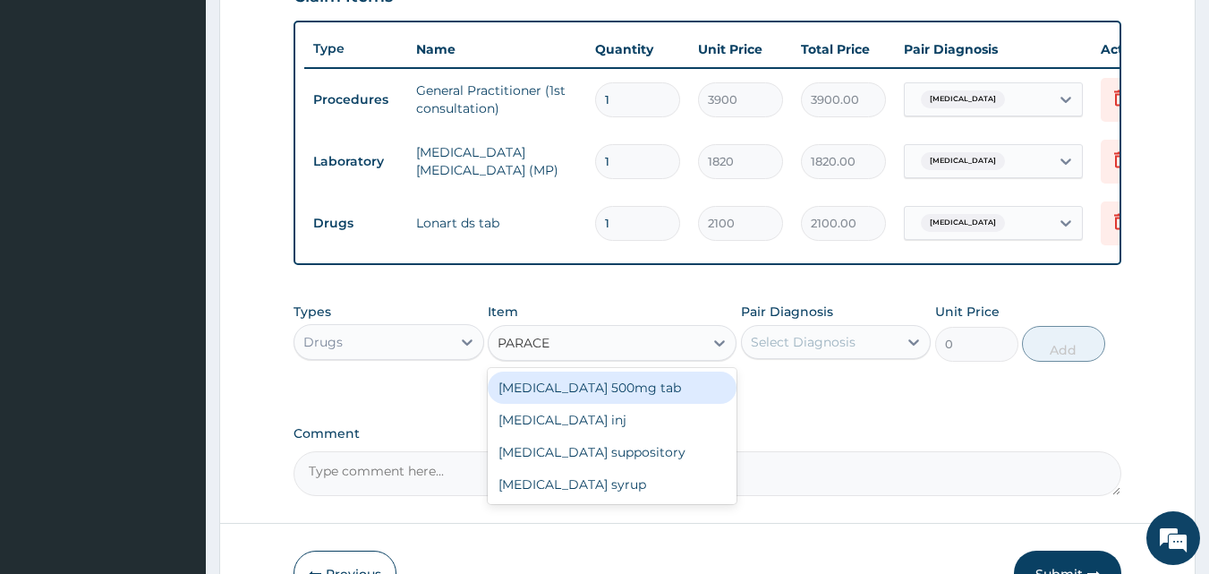
type input "PARACET"
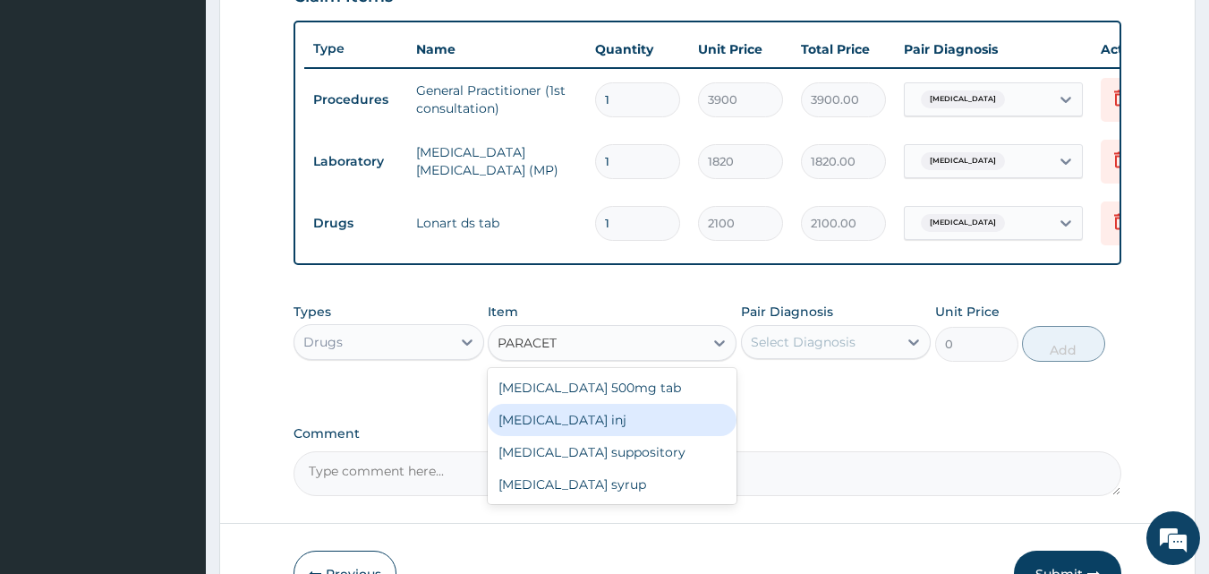
click at [560, 431] on div "Paracetamol inj" at bounding box center [612, 420] width 249 height 32
type input "540"
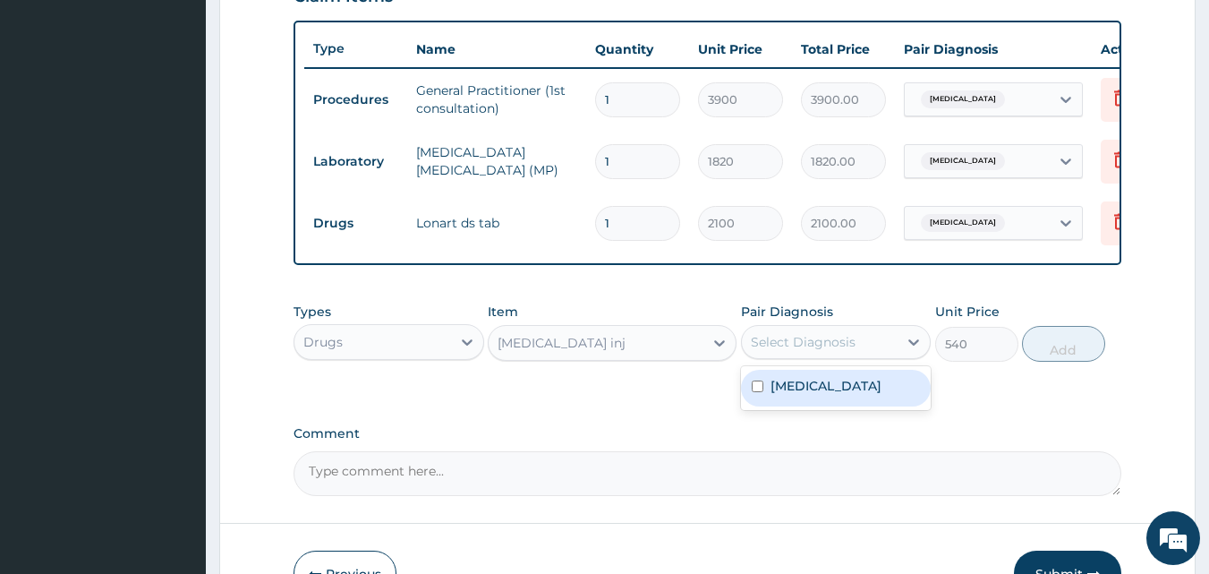
click at [771, 356] on div "Select Diagnosis" at bounding box center [820, 341] width 157 height 29
drag, startPoint x: 770, startPoint y: 405, endPoint x: 851, endPoint y: 394, distance: 81.4
click at [783, 395] on label "Malaria, unspecified" at bounding box center [825, 386] width 111 height 18
checkbox input "true"
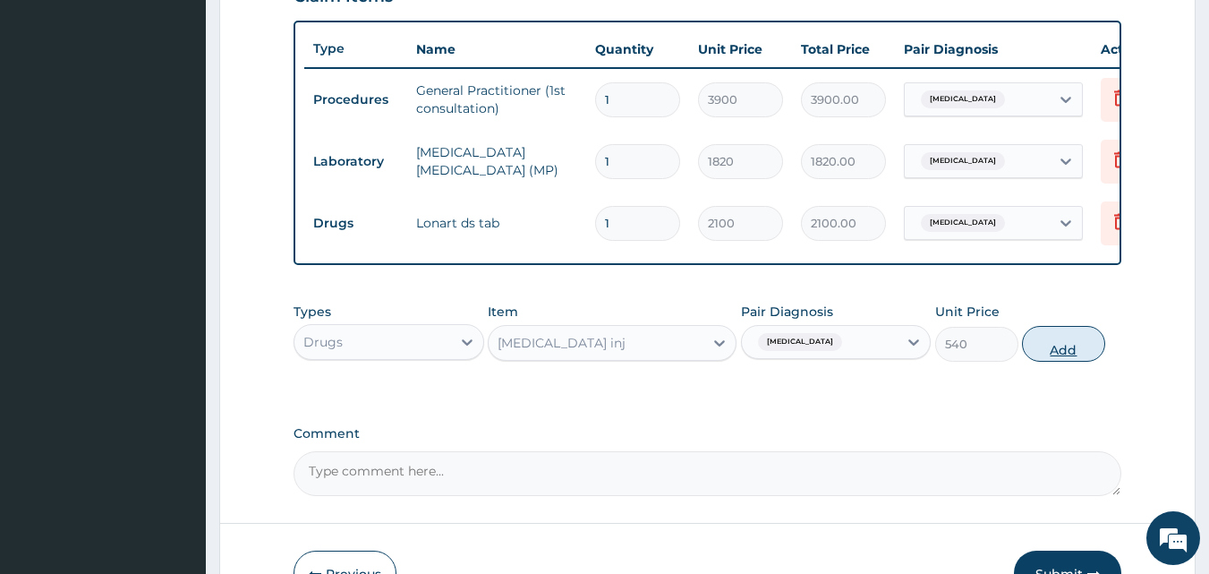
click at [1050, 355] on button "Add" at bounding box center [1063, 344] width 83 height 36
type input "0"
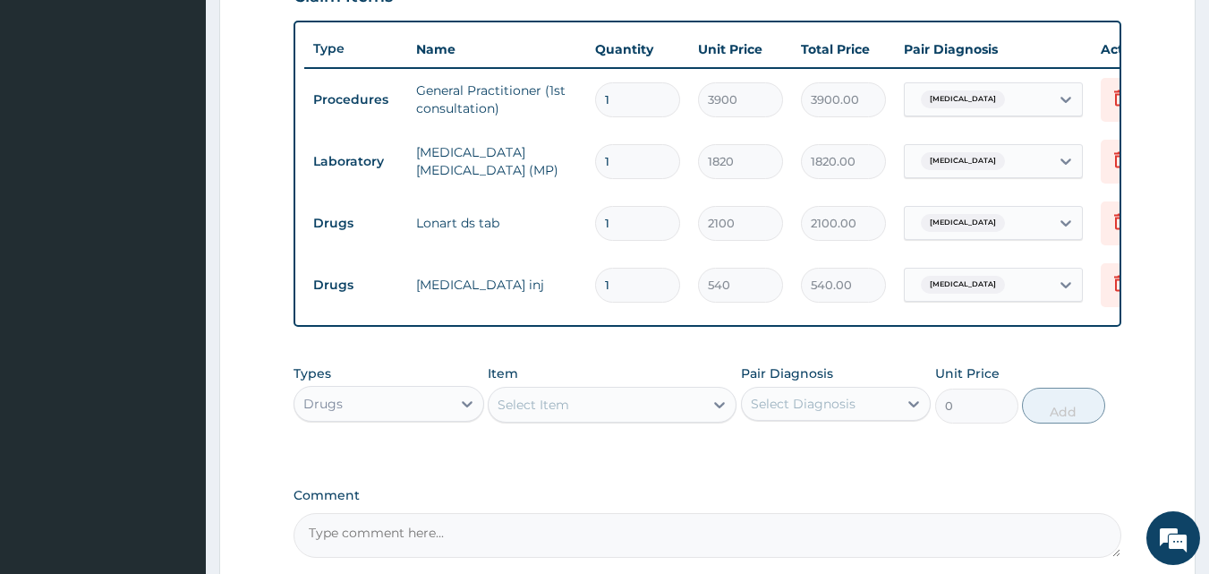
click at [588, 419] on div "Select Item" at bounding box center [596, 404] width 215 height 29
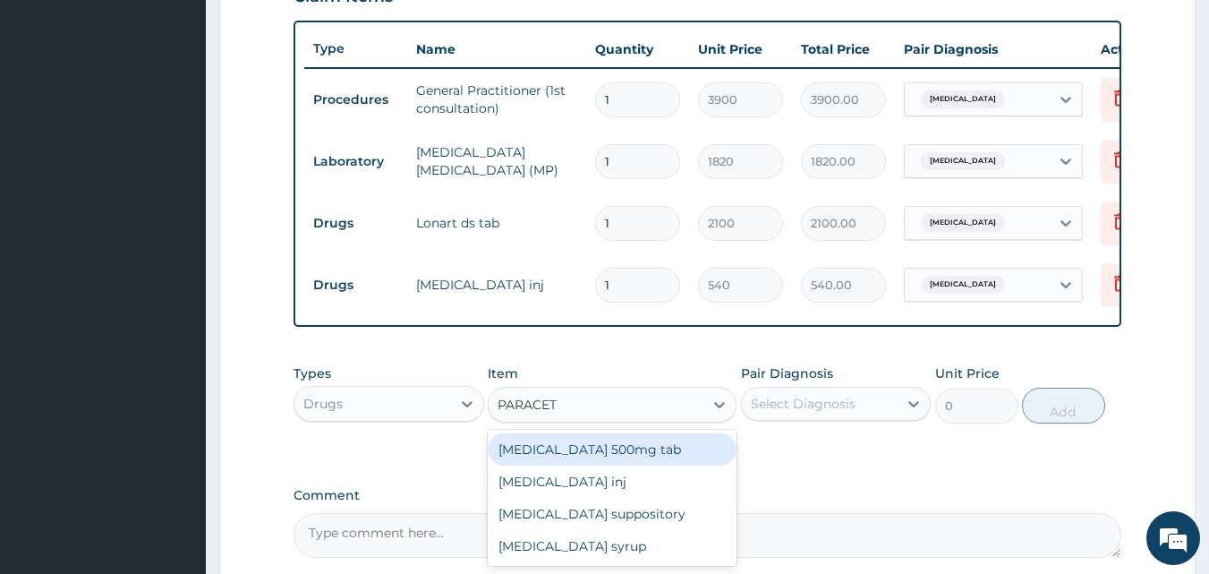
type input "PARACETA"
click at [575, 463] on div "Paracetamol 500mg tab" at bounding box center [612, 449] width 249 height 32
type input "64.43"
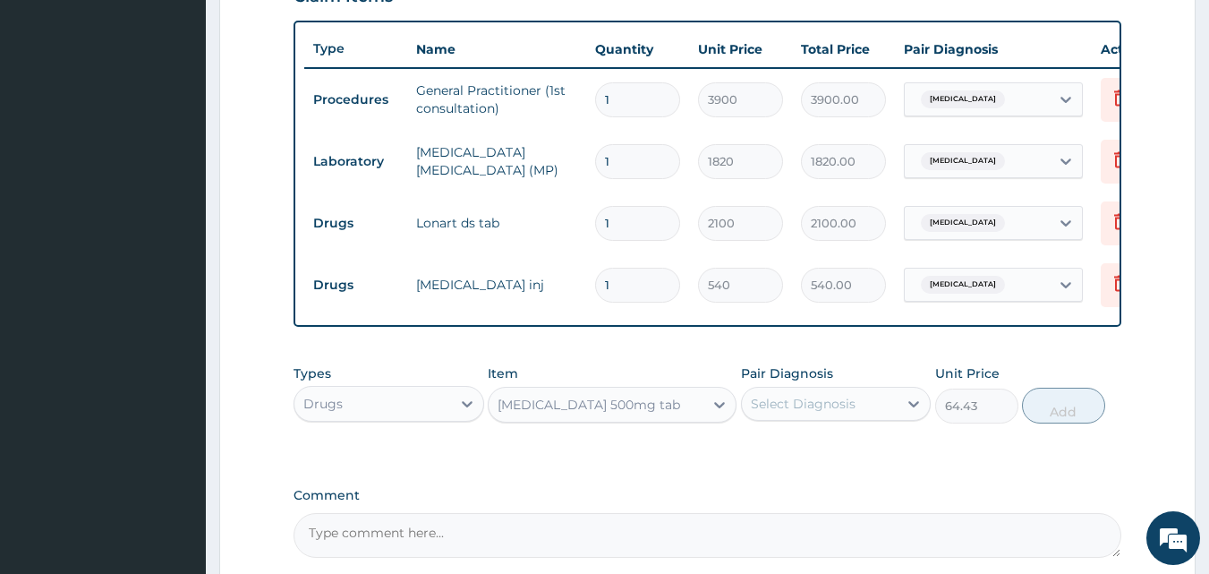
click at [820, 412] on div "Select Diagnosis" at bounding box center [803, 404] width 105 height 18
drag, startPoint x: 812, startPoint y: 471, endPoint x: 914, endPoint y: 455, distance: 102.2
click at [820, 468] on div "Malaria, unspecified" at bounding box center [836, 449] width 191 height 37
checkbox input "true"
click at [1050, 423] on button "Add" at bounding box center [1063, 405] width 83 height 36
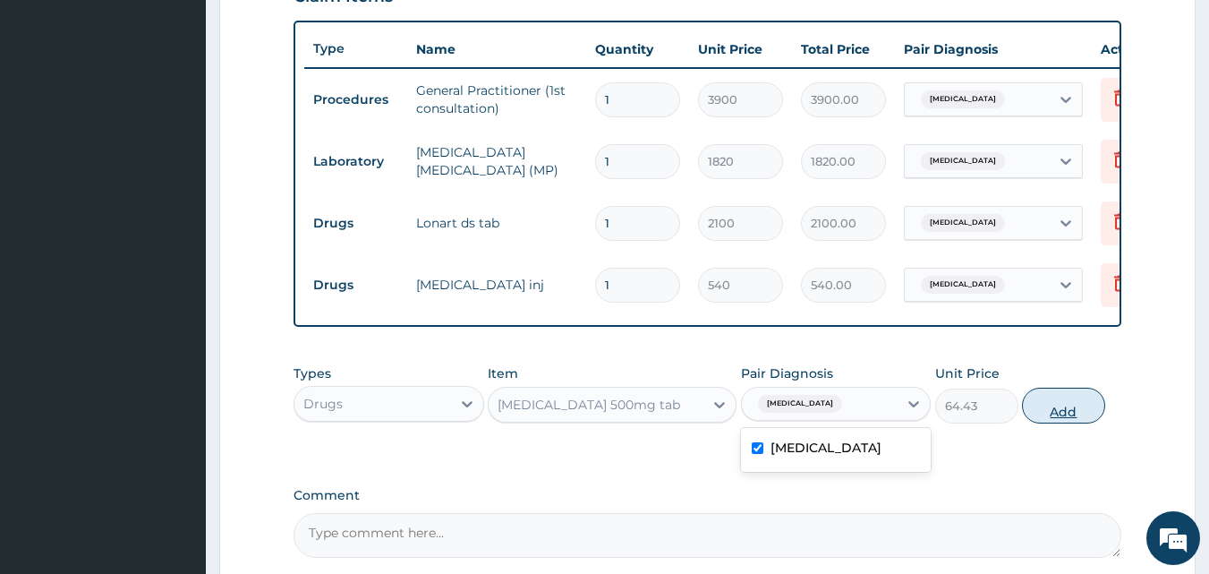
type input "0"
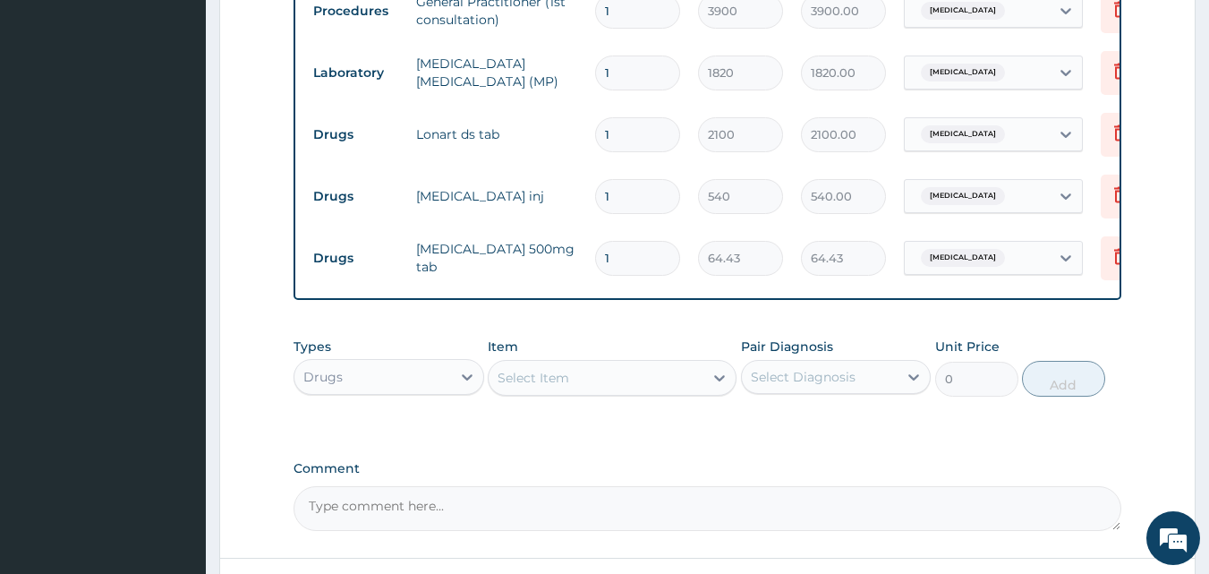
scroll to position [735, 0]
type input "18"
type input "1159.74"
type input "18"
click at [618, 196] on input "1" at bounding box center [637, 195] width 85 height 35
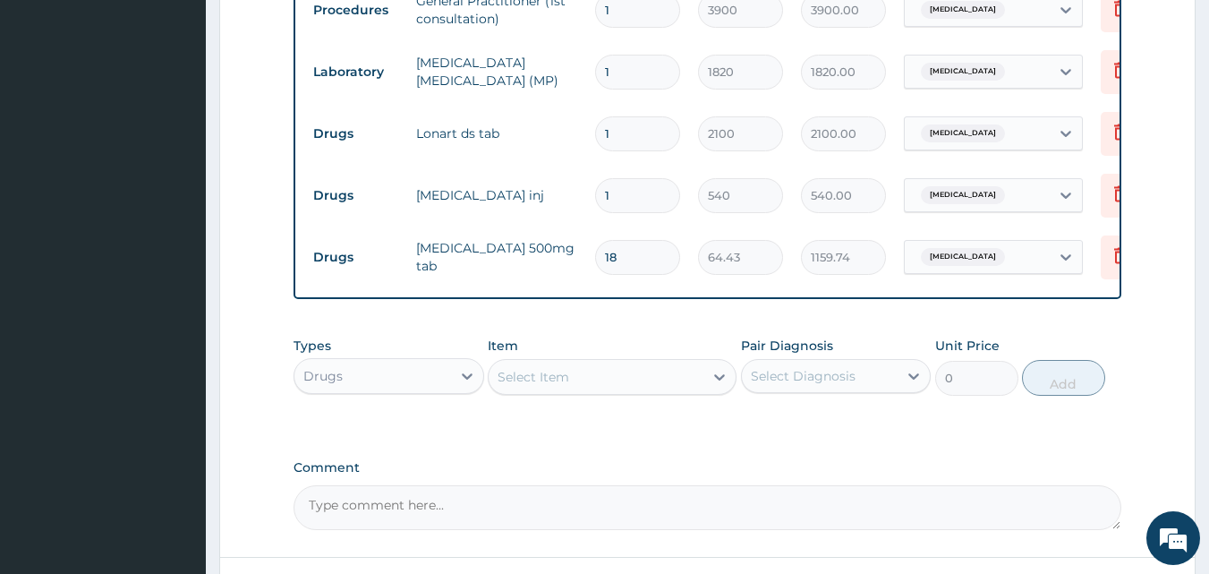
type input "0.00"
type input "2"
type input "1080.00"
type input "2"
click at [614, 134] on input "1" at bounding box center [637, 133] width 85 height 35
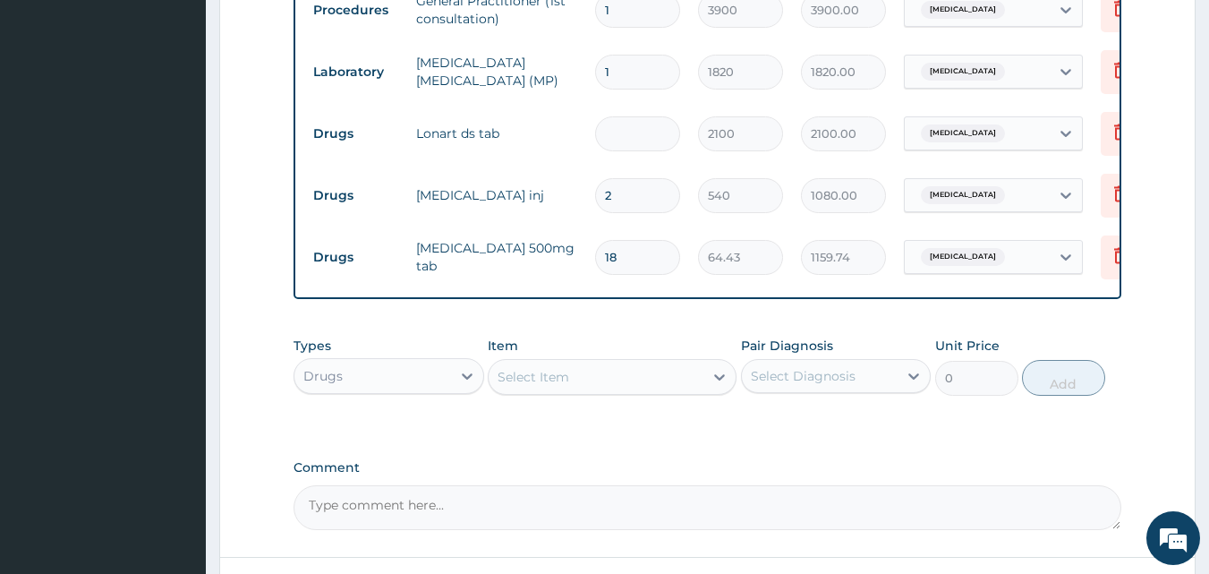
type input "0.00"
type input "6"
type input "12600.00"
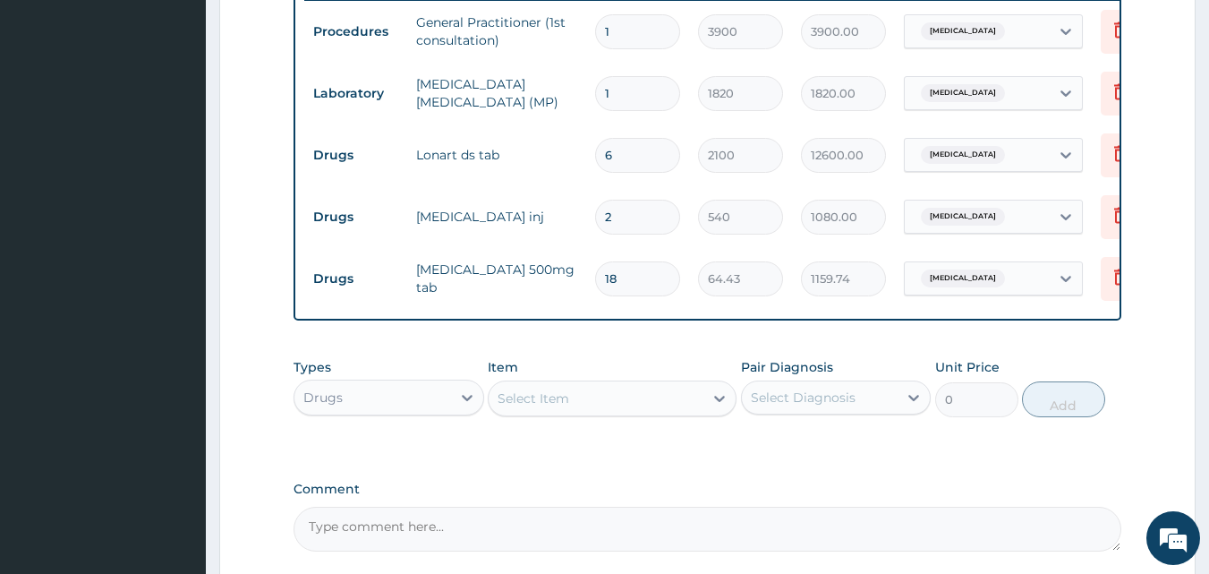
scroll to position [892, 0]
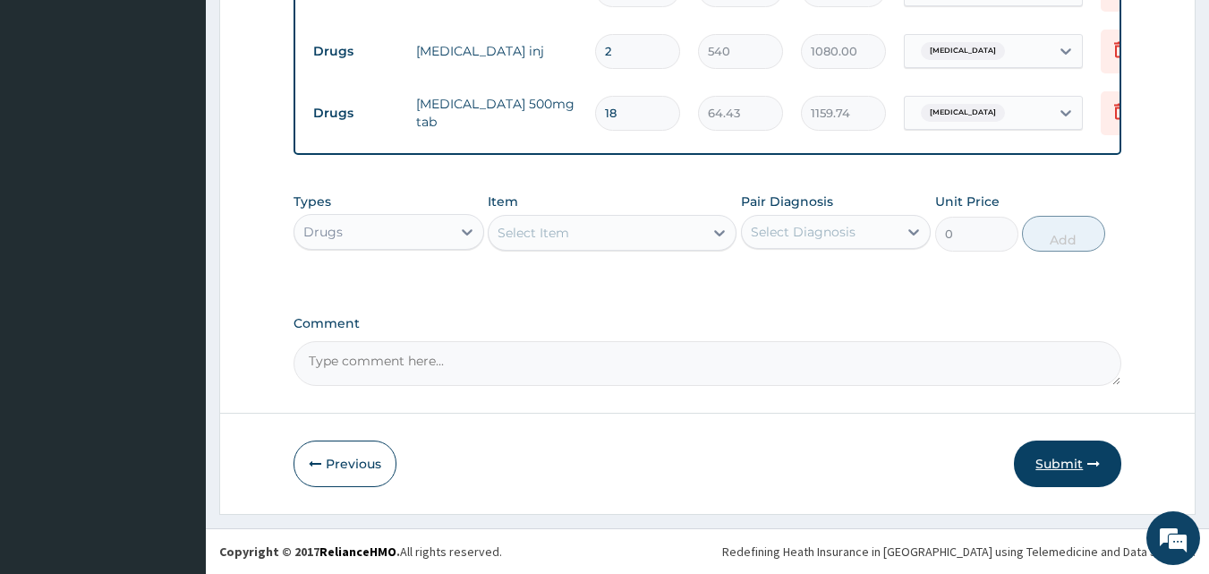
type input "6"
click at [1049, 457] on button "Submit" at bounding box center [1067, 463] width 107 height 47
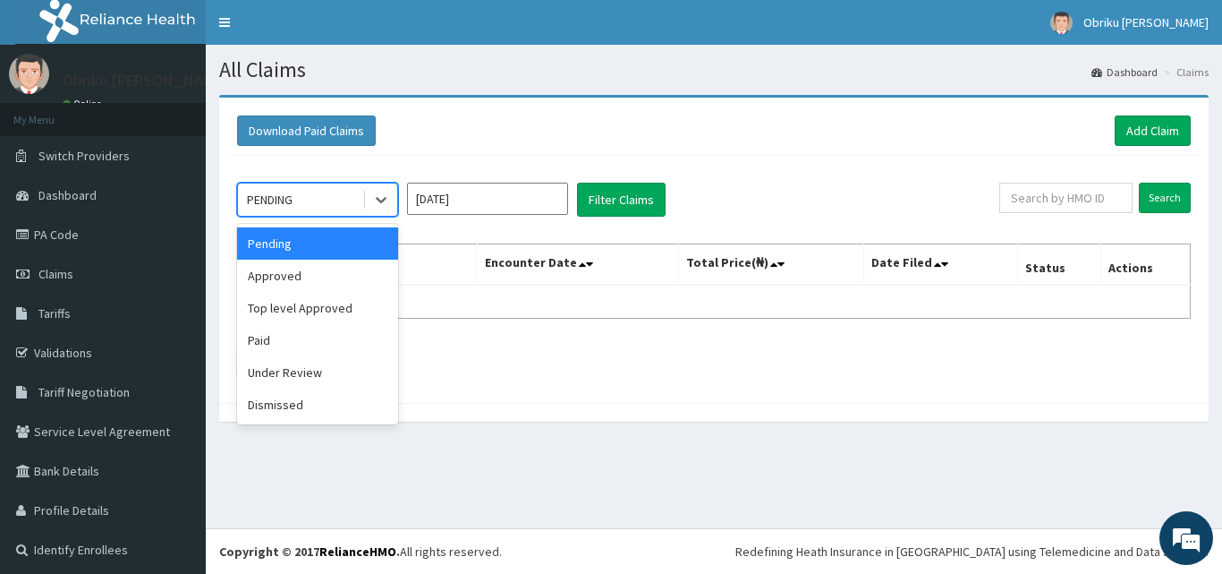
click at [329, 205] on div "PENDING" at bounding box center [300, 199] width 124 height 29
click at [269, 335] on div "Paid" at bounding box center [317, 340] width 161 height 32
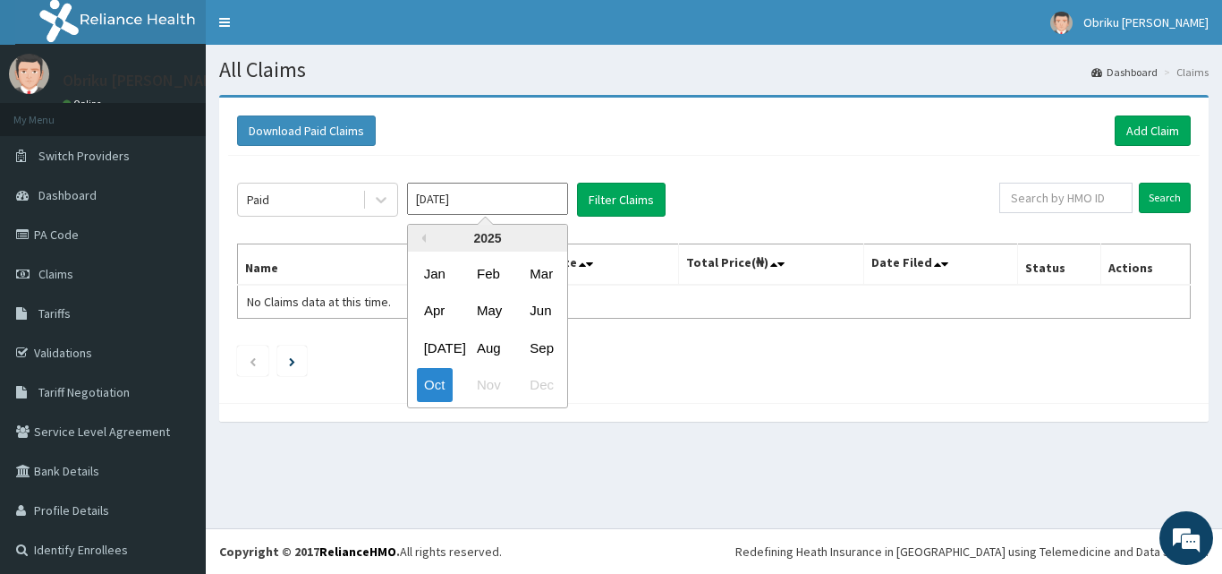
click at [517, 204] on input "Oct 2025" at bounding box center [487, 199] width 161 height 32
click at [434, 387] on div "Oct" at bounding box center [435, 385] width 36 height 33
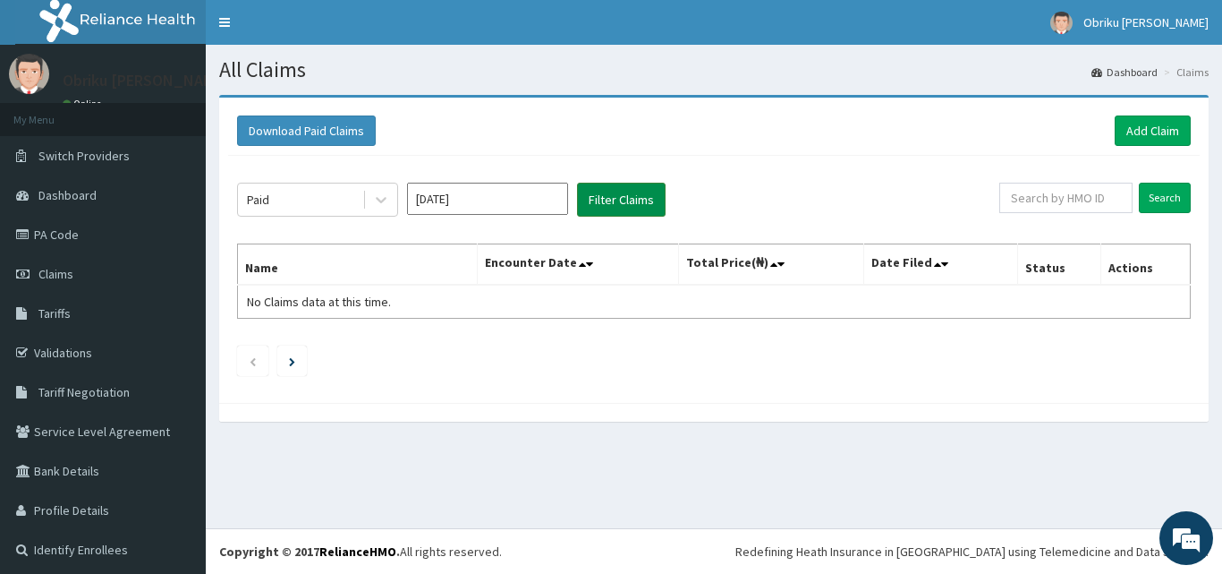
click at [616, 199] on button "Filter Claims" at bounding box center [621, 200] width 89 height 34
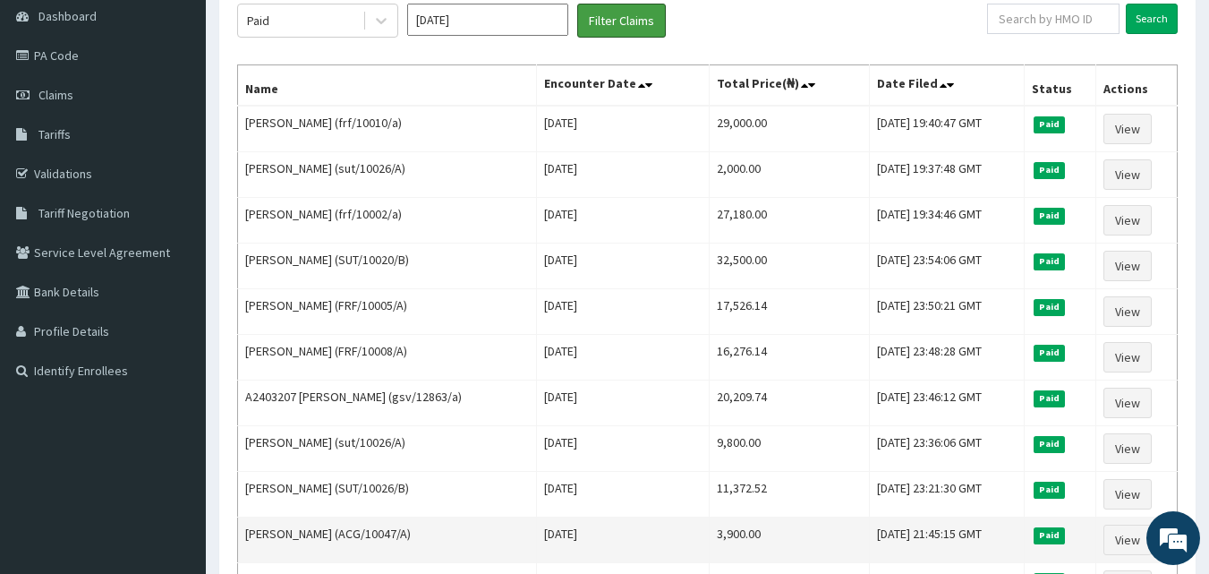
scroll to position [89, 0]
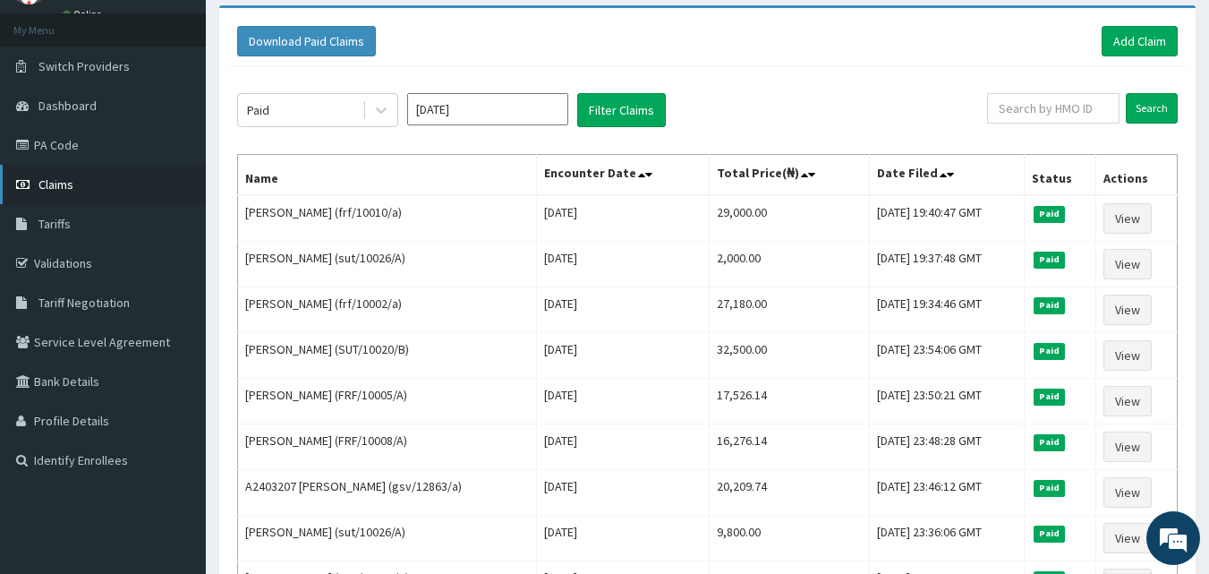
click at [60, 188] on span "Claims" at bounding box center [55, 184] width 35 height 16
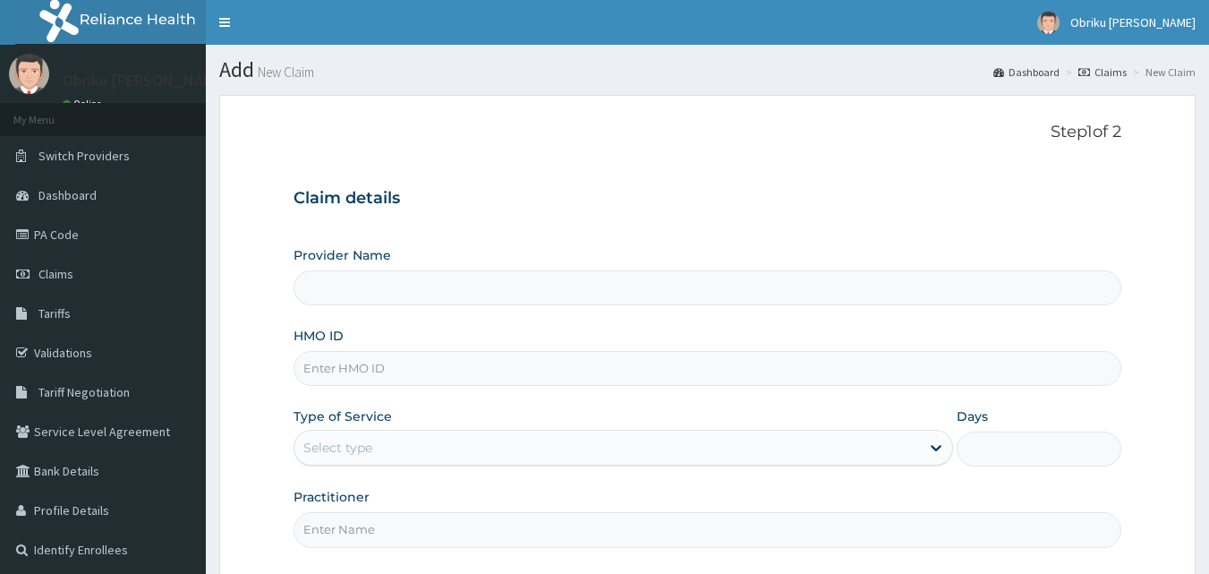
click at [433, 368] on input "HMO ID" at bounding box center [707, 368] width 829 height 35
paste input "RTM/10137/F"
type input "RTM/10137/f"
click at [378, 439] on div "Select type" at bounding box center [606, 447] width 625 height 29
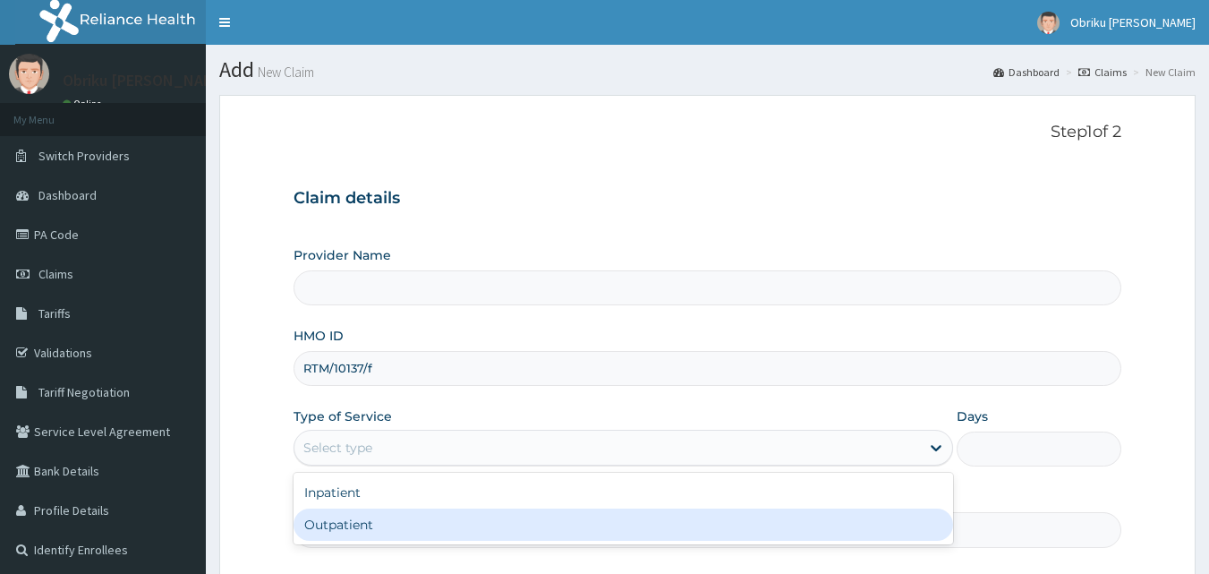
click at [336, 515] on div "Outpatient" at bounding box center [622, 524] width 659 height 32
type input "1"
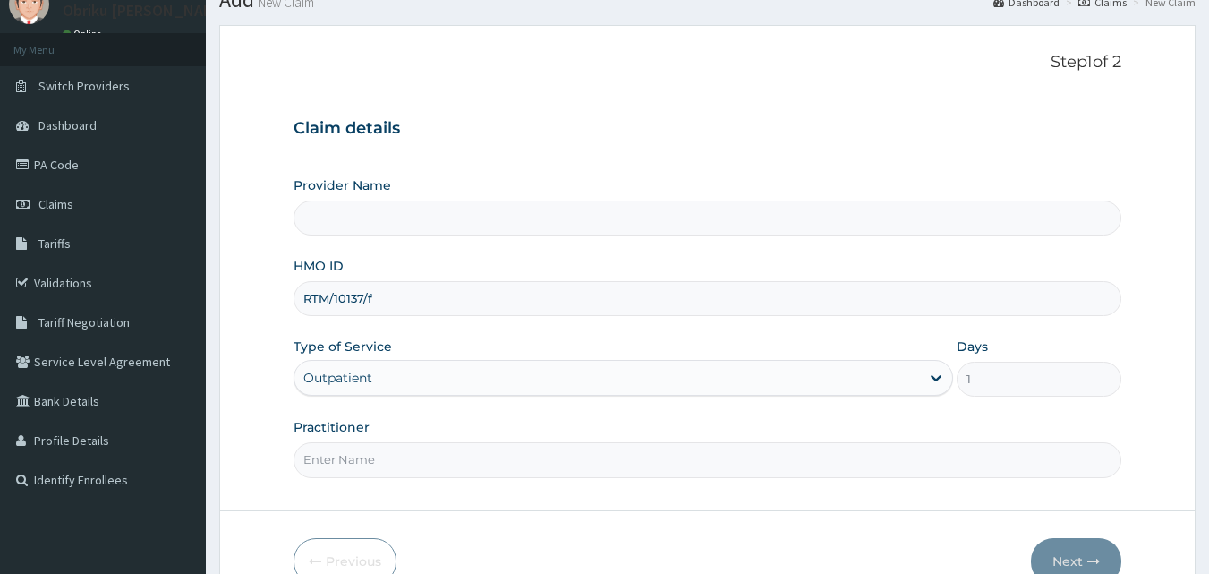
scroll to position [89, 0]
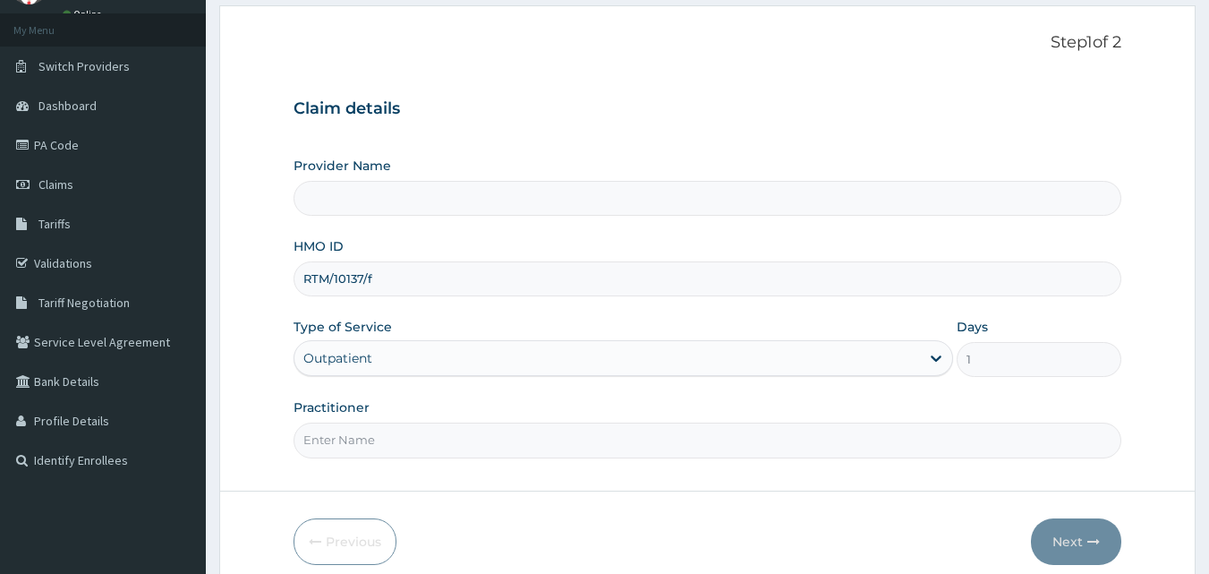
drag, startPoint x: 395, startPoint y: 445, endPoint x: 408, endPoint y: 439, distance: 13.6
click at [399, 443] on input "Practitioner" at bounding box center [707, 439] width 829 height 35
type input "[PERSON_NAME]"
click at [406, 188] on input "Provider Name" at bounding box center [707, 198] width 829 height 35
click at [1066, 548] on button "Next" at bounding box center [1076, 541] width 90 height 47
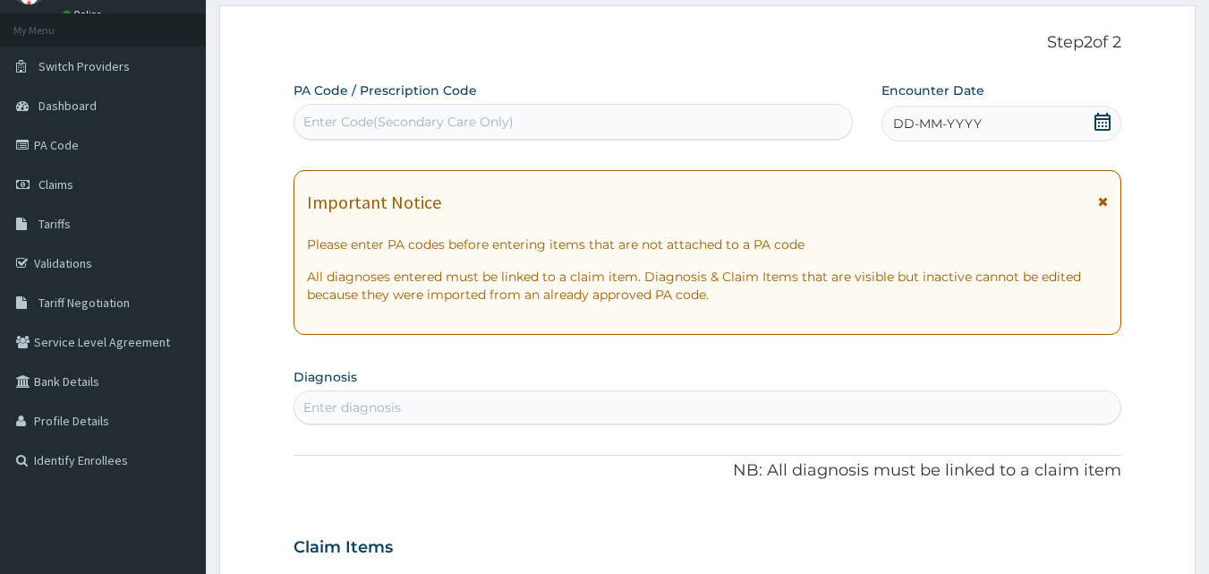
click at [529, 123] on div "Enter Code(Secondary Care Only)" at bounding box center [573, 121] width 558 height 29
paste input "PA/CCD20E"
type input "PA/CCD20E"
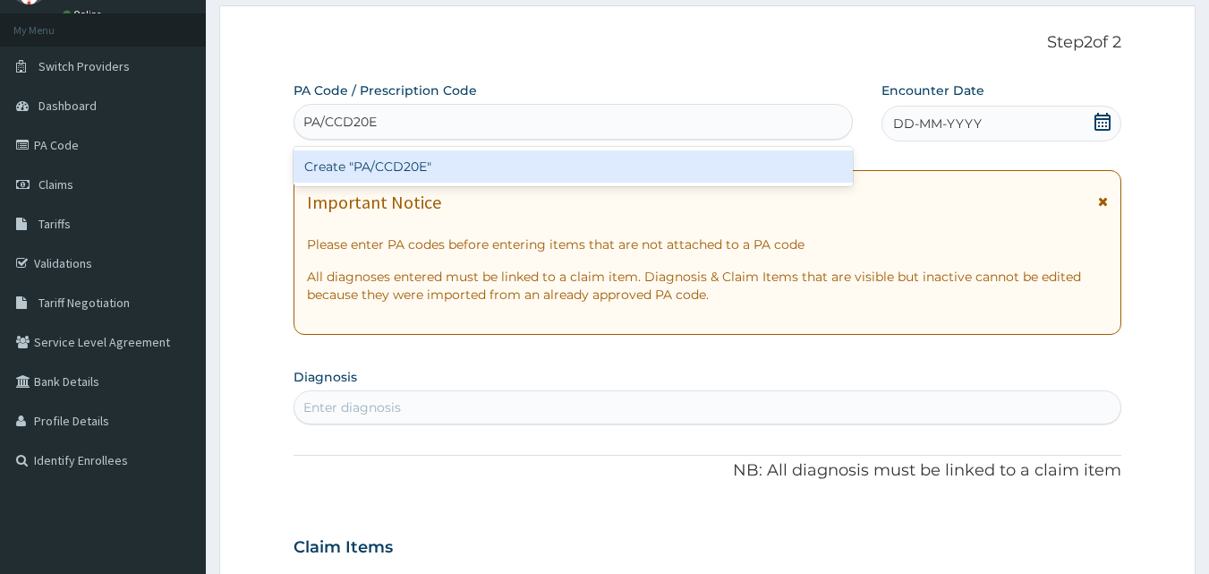
click at [429, 159] on div "Create "PA/CCD20E"" at bounding box center [573, 166] width 560 height 32
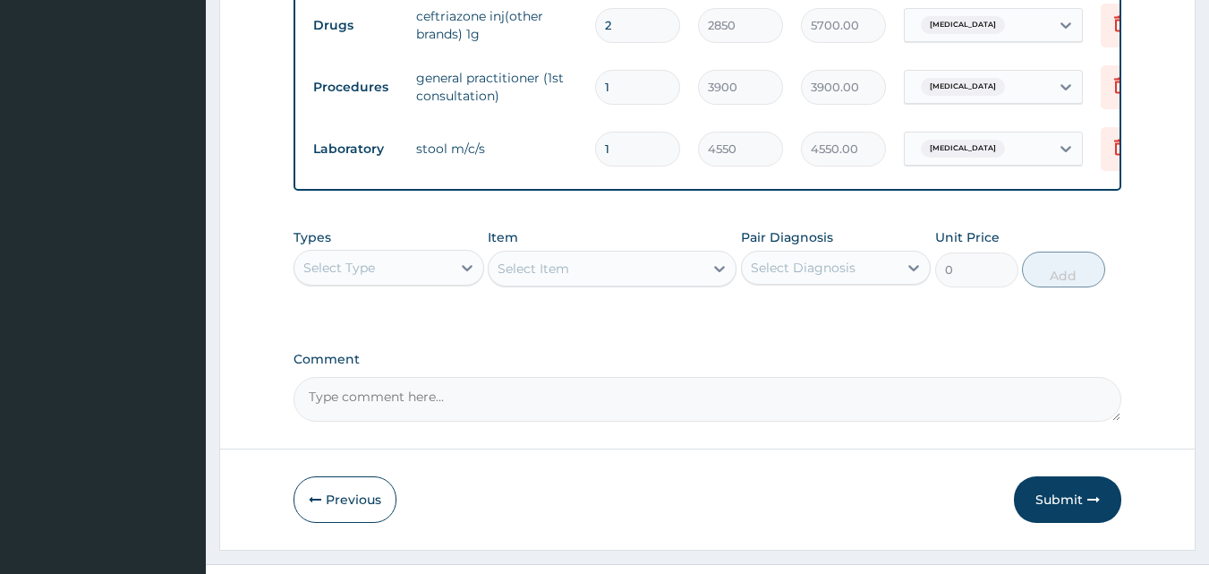
scroll to position [830, 0]
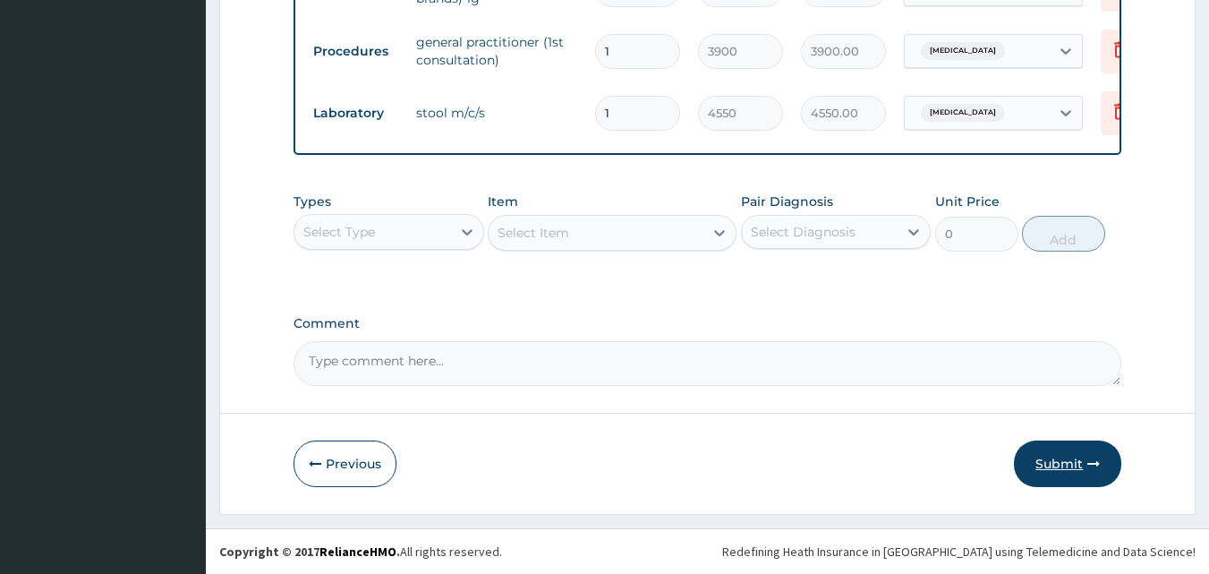
click at [1050, 457] on button "Submit" at bounding box center [1067, 463] width 107 height 47
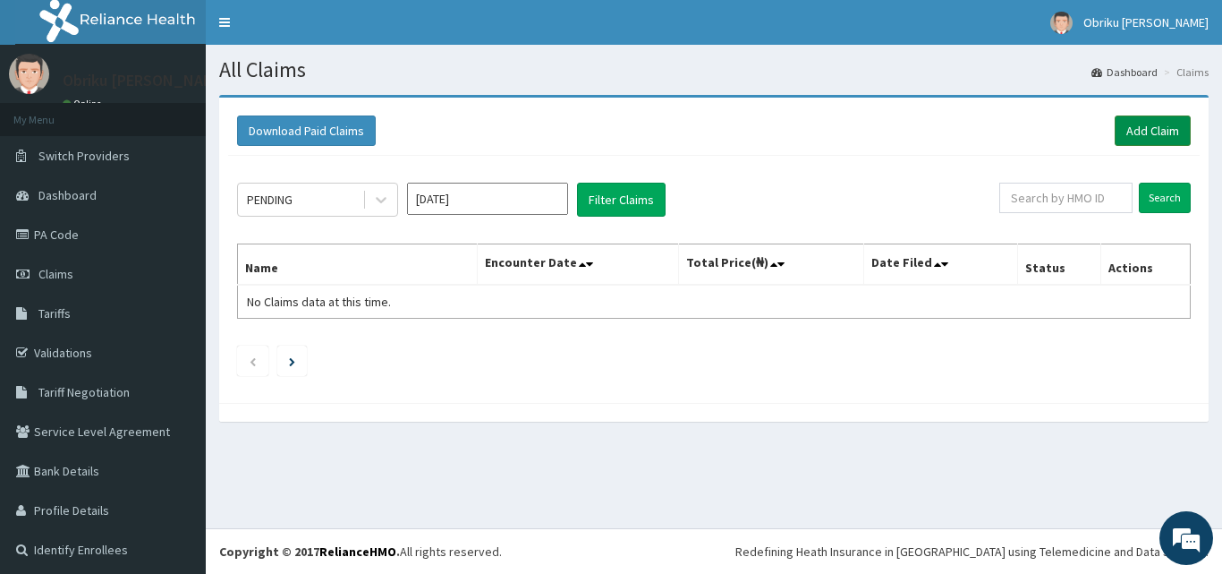
click at [1136, 129] on link "Add Claim" at bounding box center [1153, 130] width 76 height 30
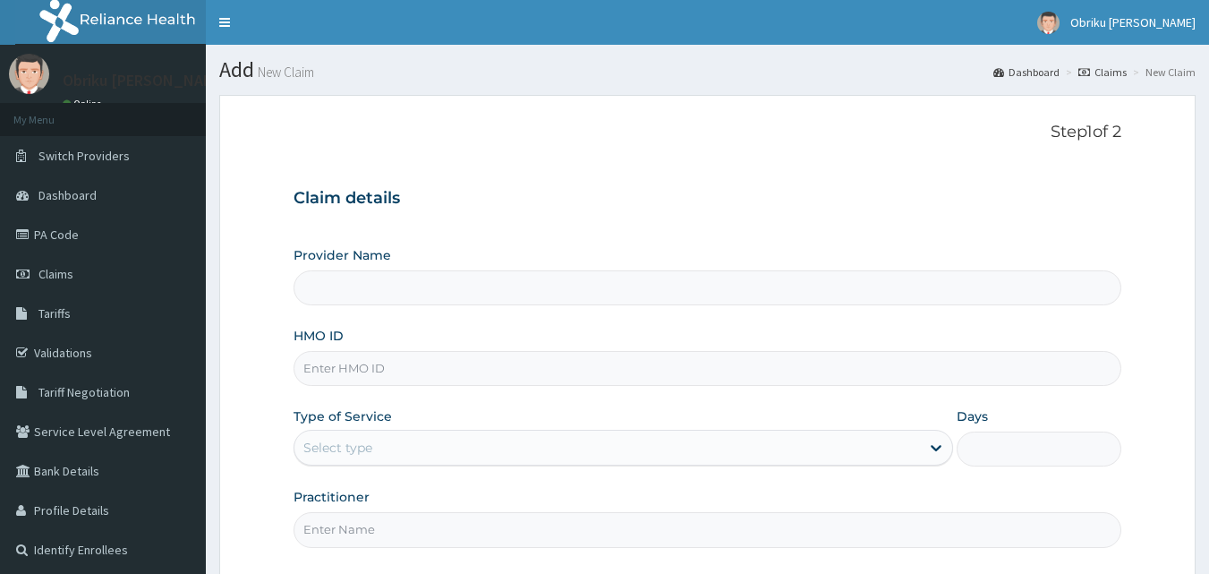
type input "Nobel Hope Clinic and Maternity"
click at [445, 361] on input "HMO ID" at bounding box center [707, 368] width 829 height 35
paste input "SUT/10030/A"
type input "SUT/10030/A"
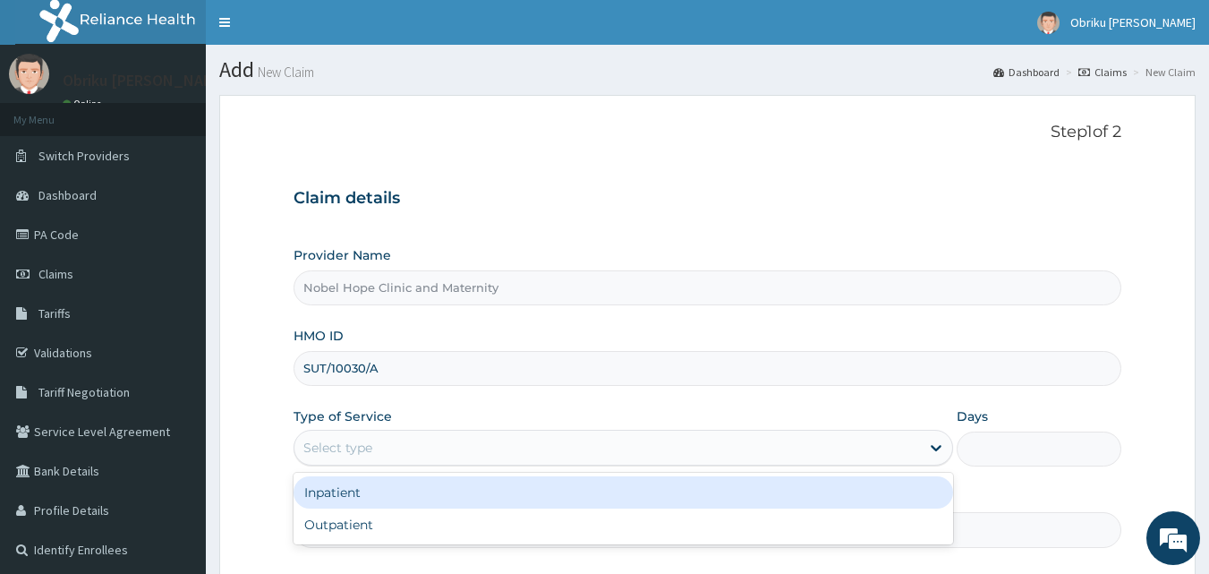
click at [415, 442] on div "Select type" at bounding box center [606, 447] width 625 height 29
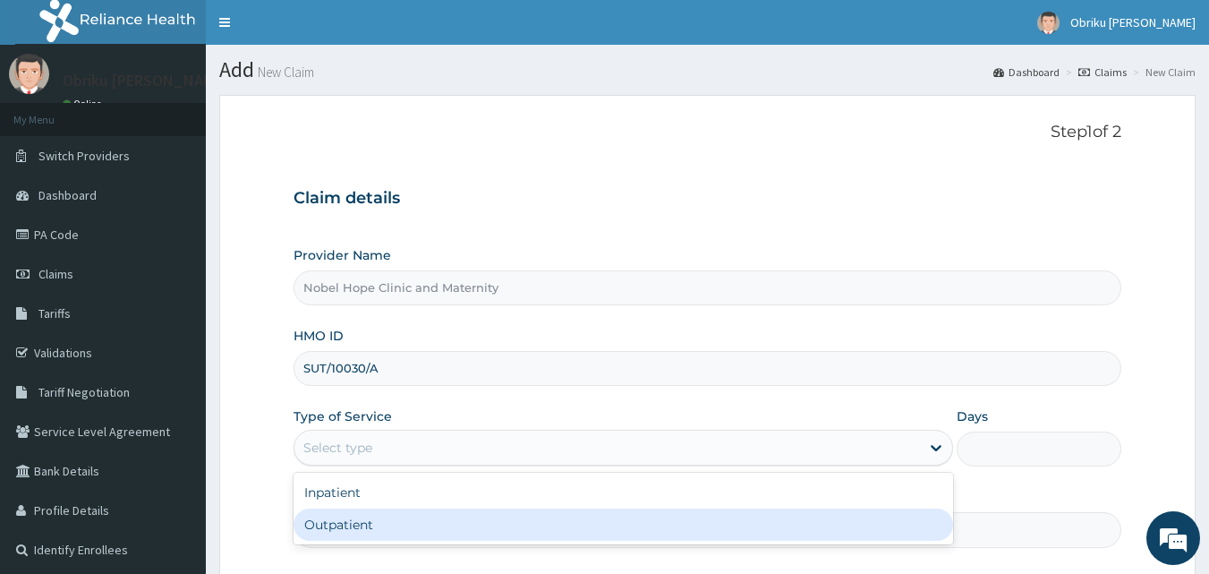
click at [387, 523] on div "Outpatient" at bounding box center [622, 524] width 659 height 32
type input "1"
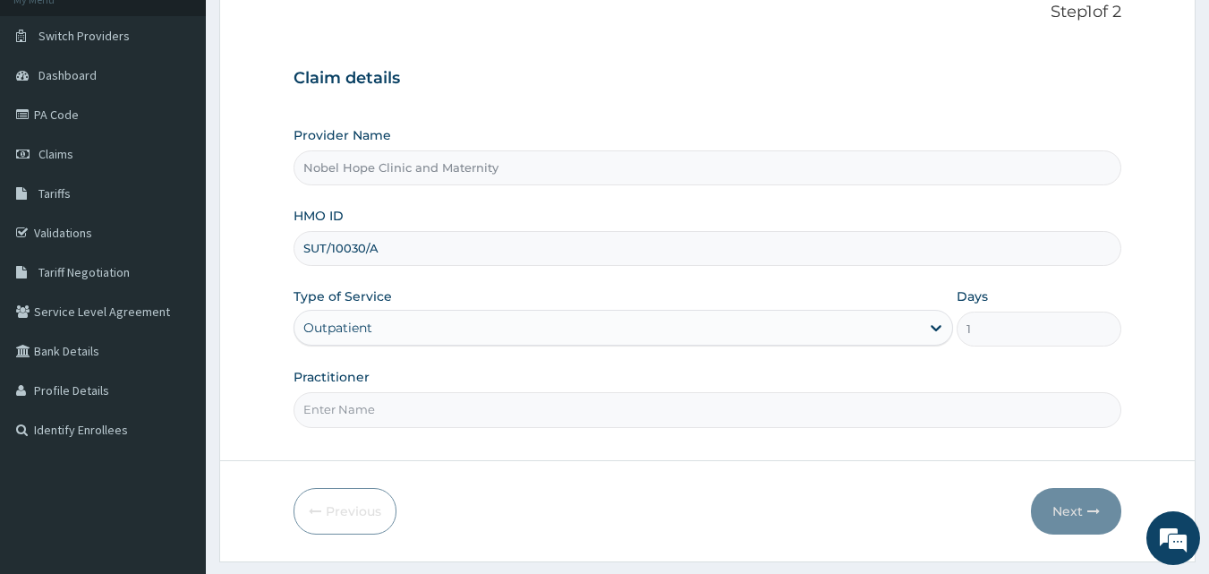
scroll to position [167, 0]
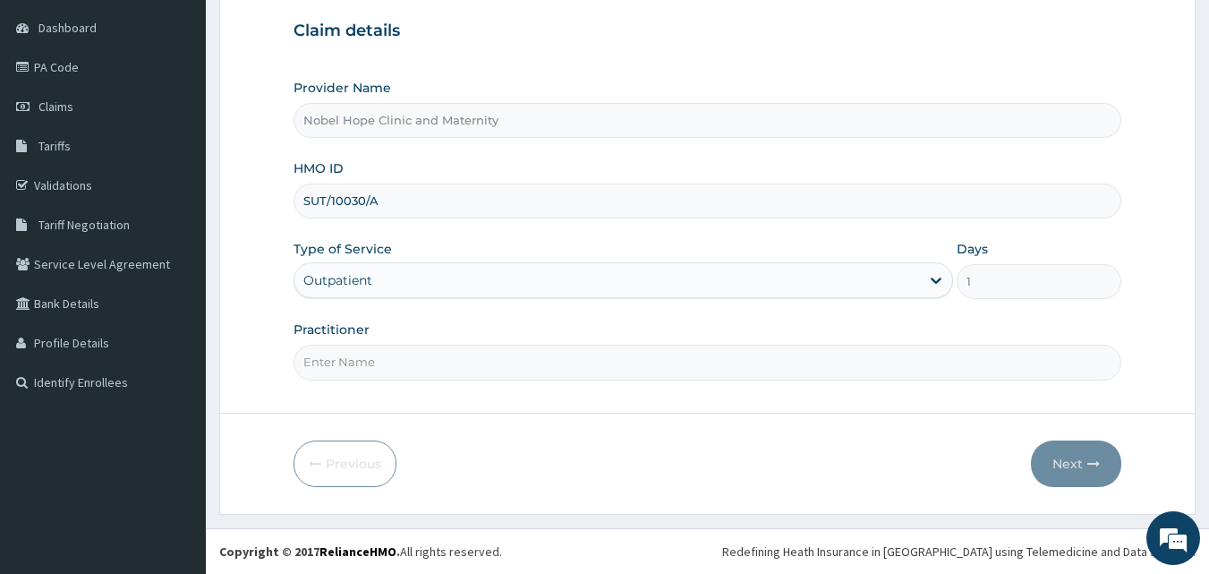
click at [406, 368] on input "Practitioner" at bounding box center [707, 361] width 829 height 35
type input "[PERSON_NAME]"
click at [1067, 455] on button "Next" at bounding box center [1076, 463] width 90 height 47
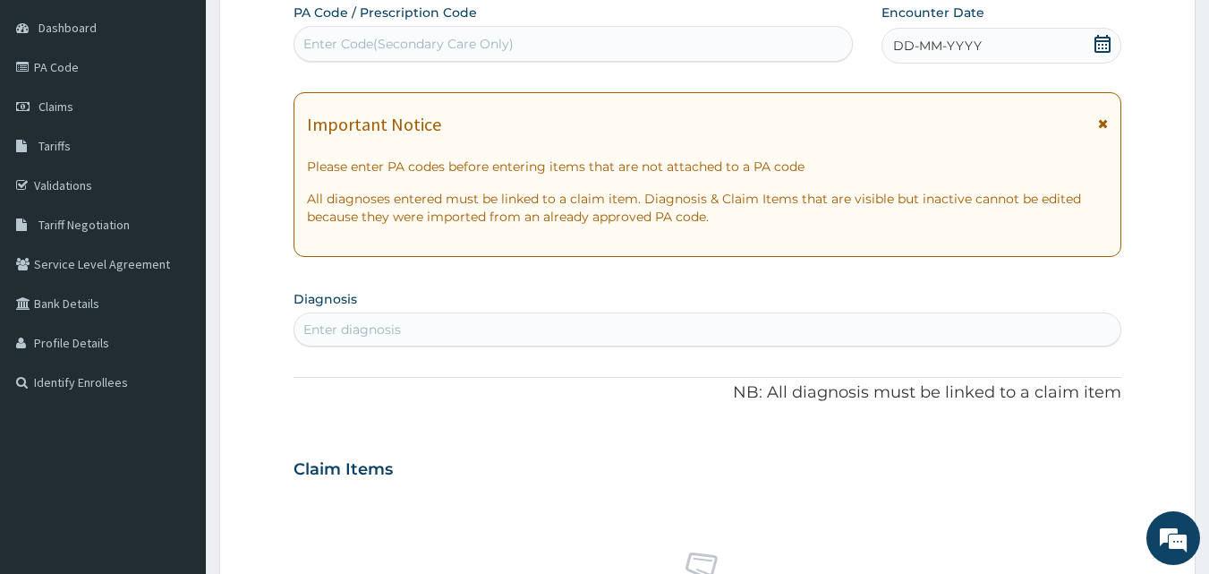
click at [509, 39] on div "Enter Code(Secondary Care Only)" at bounding box center [408, 44] width 210 height 18
paste input "PA/CD3B2F"
type input "PA/CD3B2F"
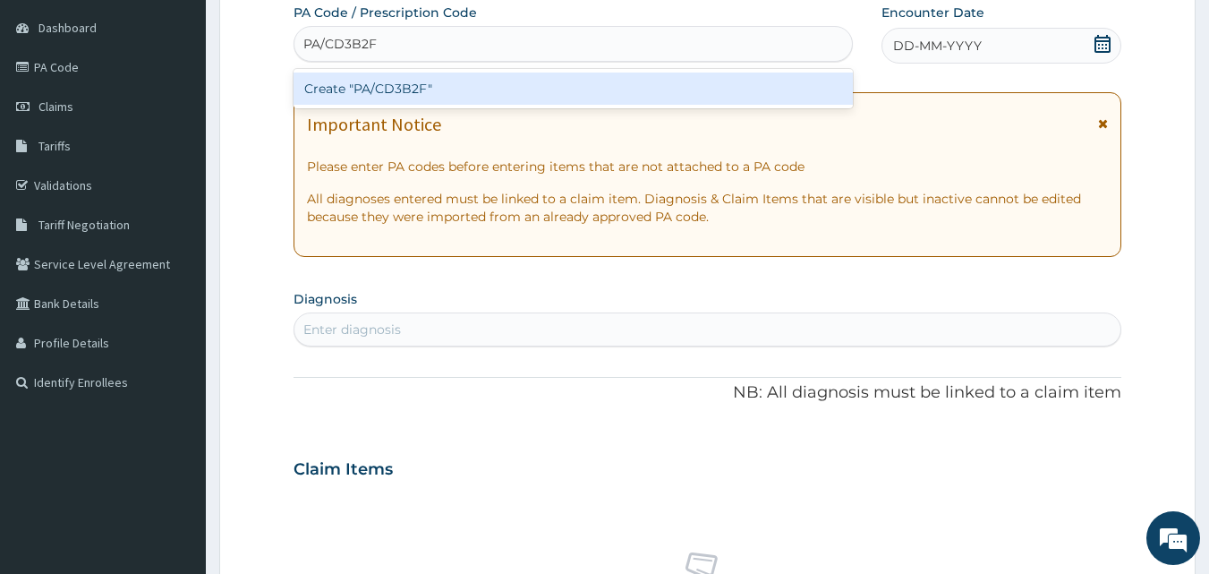
click at [407, 90] on div "Create "PA/CD3B2F"" at bounding box center [573, 88] width 560 height 32
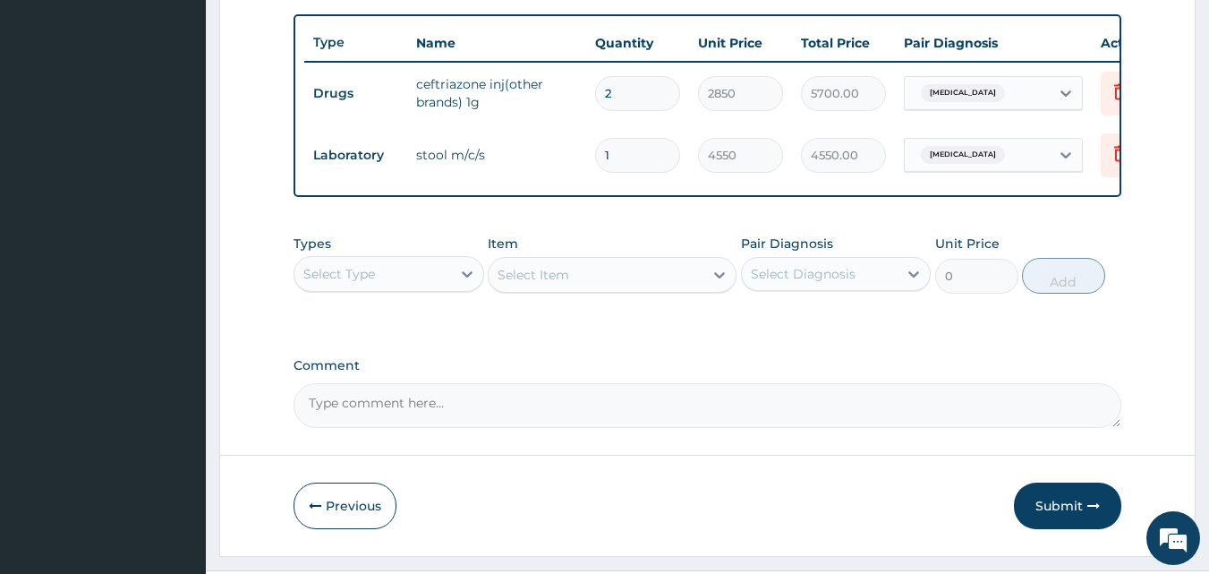
scroll to position [707, 0]
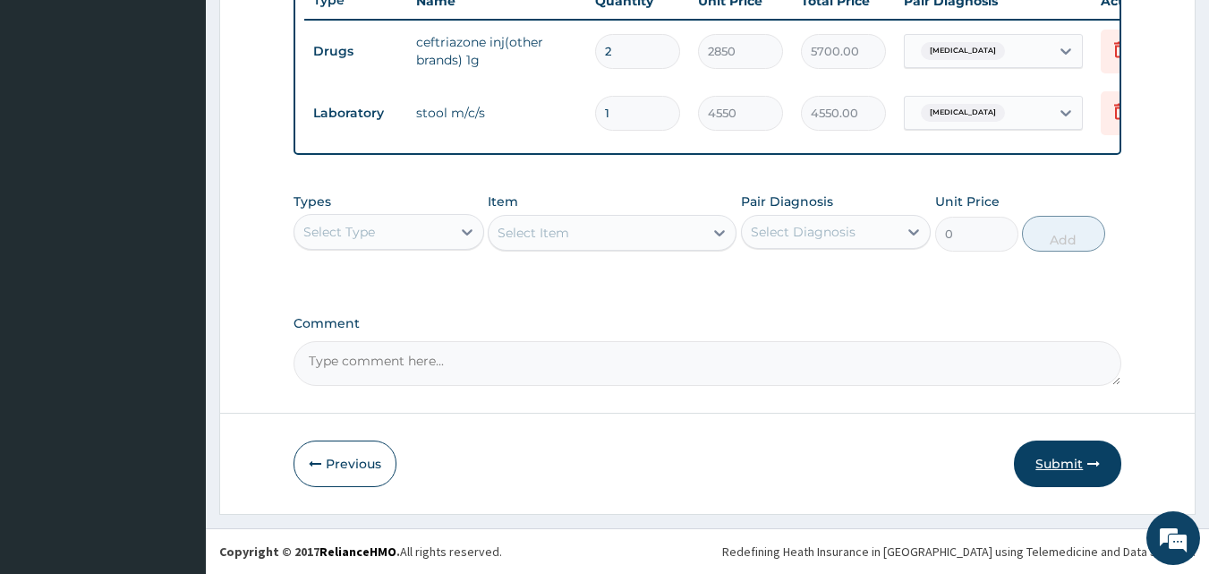
click at [1035, 461] on button "Submit" at bounding box center [1067, 463] width 107 height 47
